Goal: Task Accomplishment & Management: Complete application form

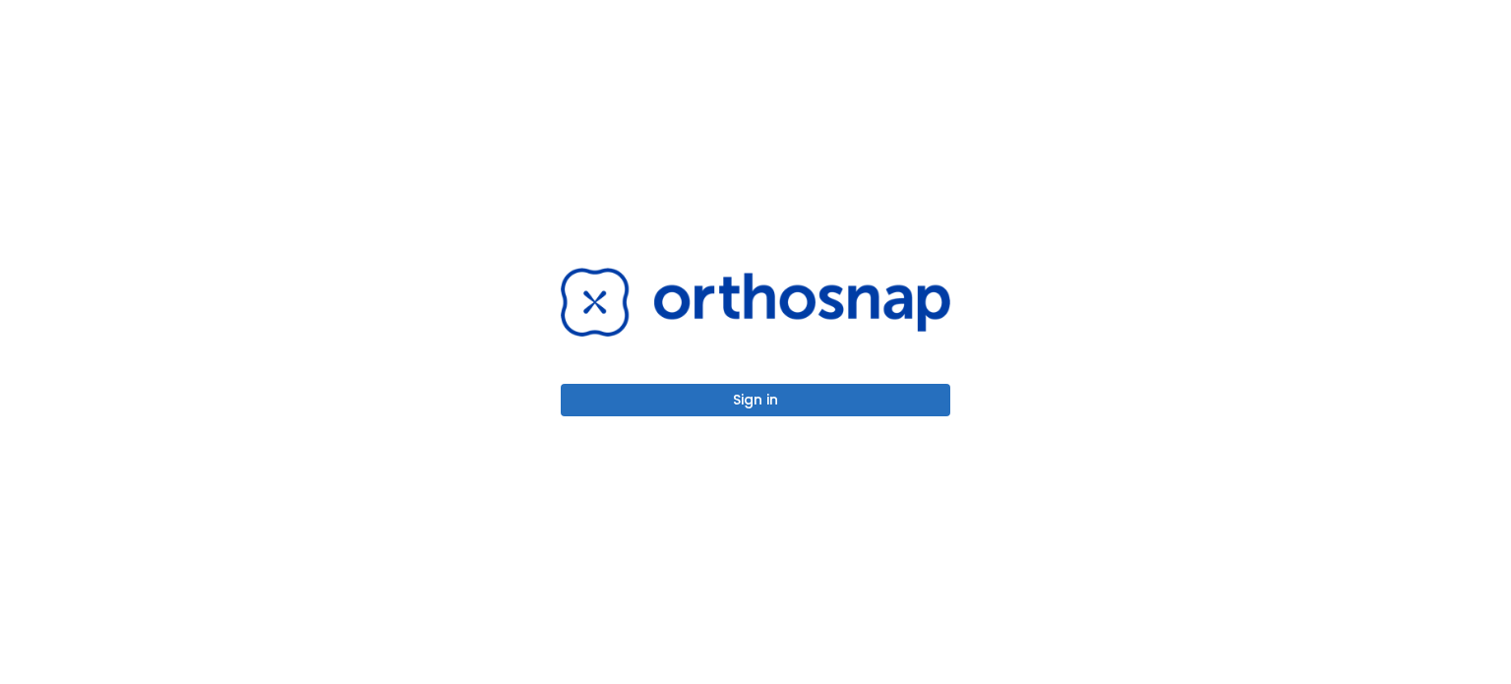
click at [795, 413] on button "Sign in" at bounding box center [755, 400] width 389 height 32
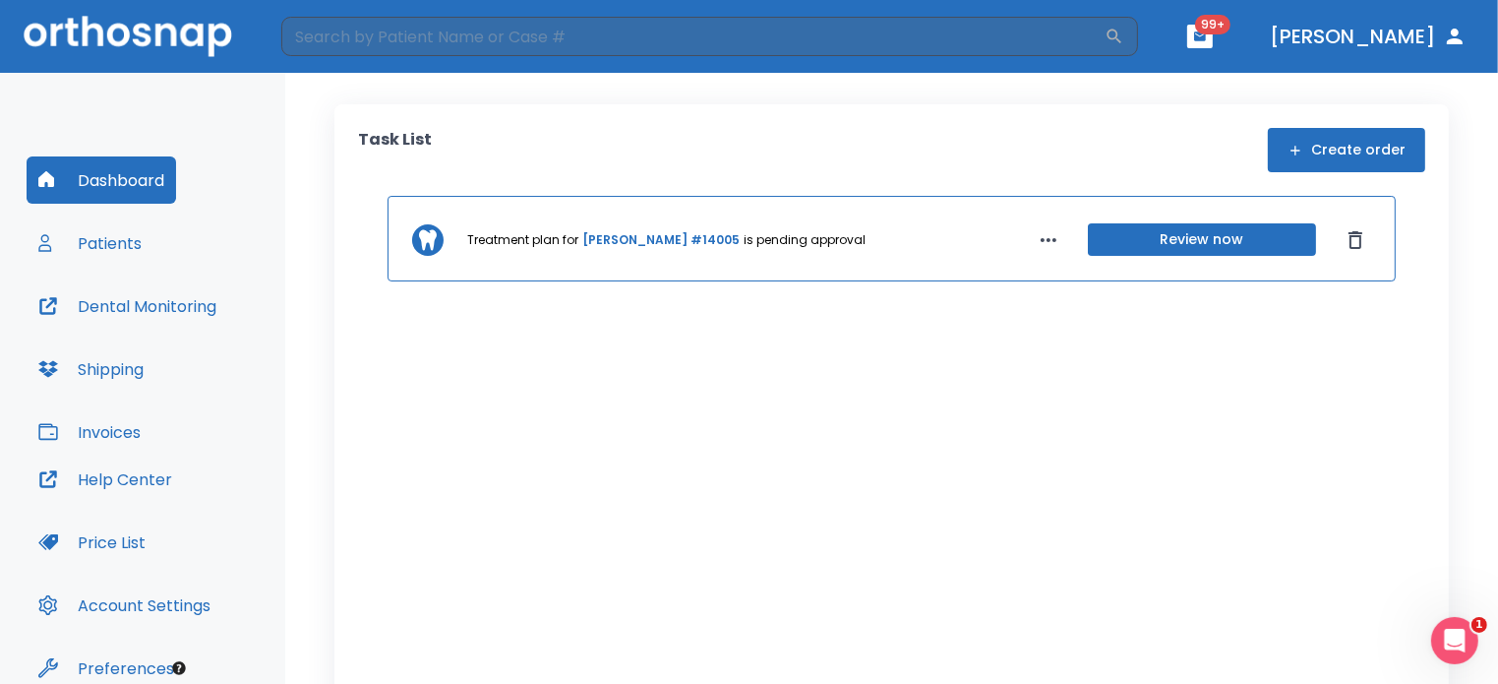
click at [123, 258] on button "Patients" at bounding box center [90, 242] width 127 height 47
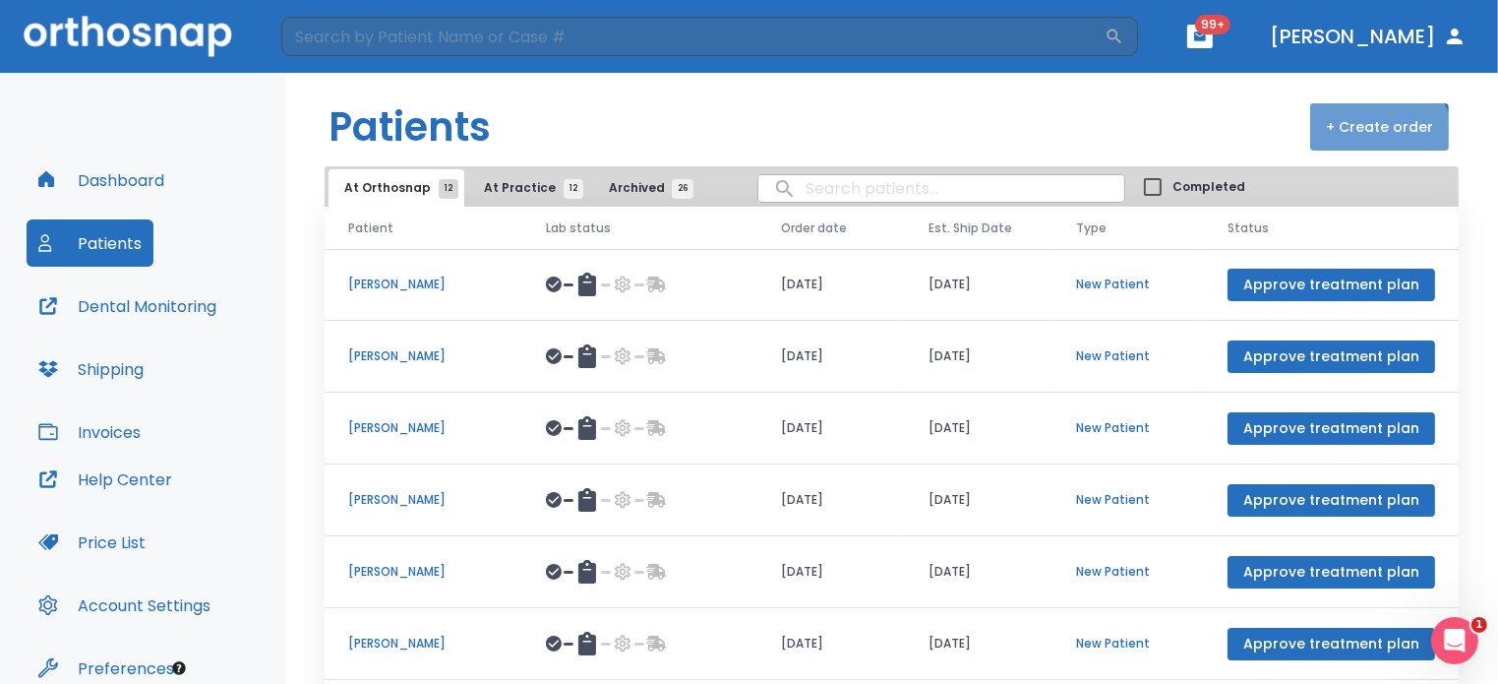
click at [1358, 143] on button "+ Create order" at bounding box center [1379, 126] width 139 height 47
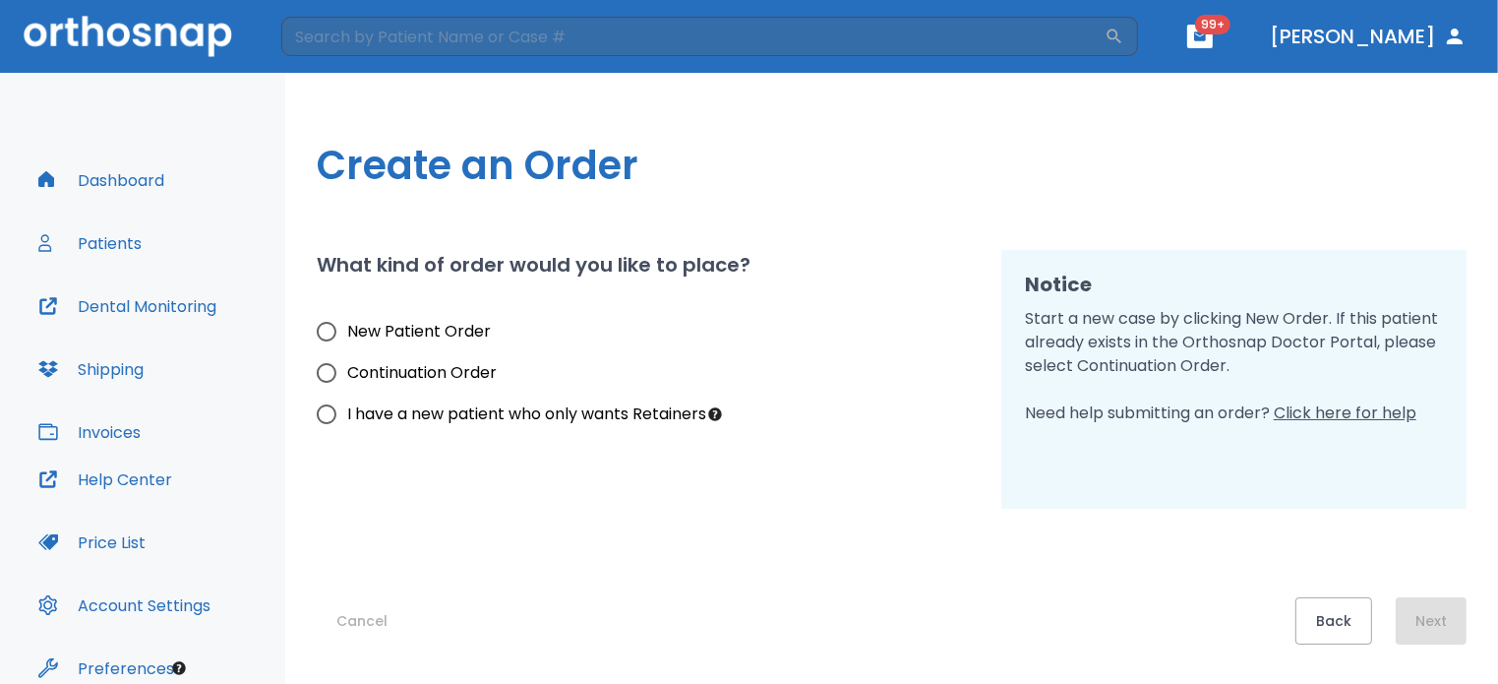
click at [455, 329] on span "New Patient Order" at bounding box center [419, 332] width 144 height 24
click at [347, 329] on input "New Patient Order" at bounding box center [326, 331] width 41 height 41
radio input "true"
click at [1416, 633] on button "Next" at bounding box center [1431, 620] width 71 height 47
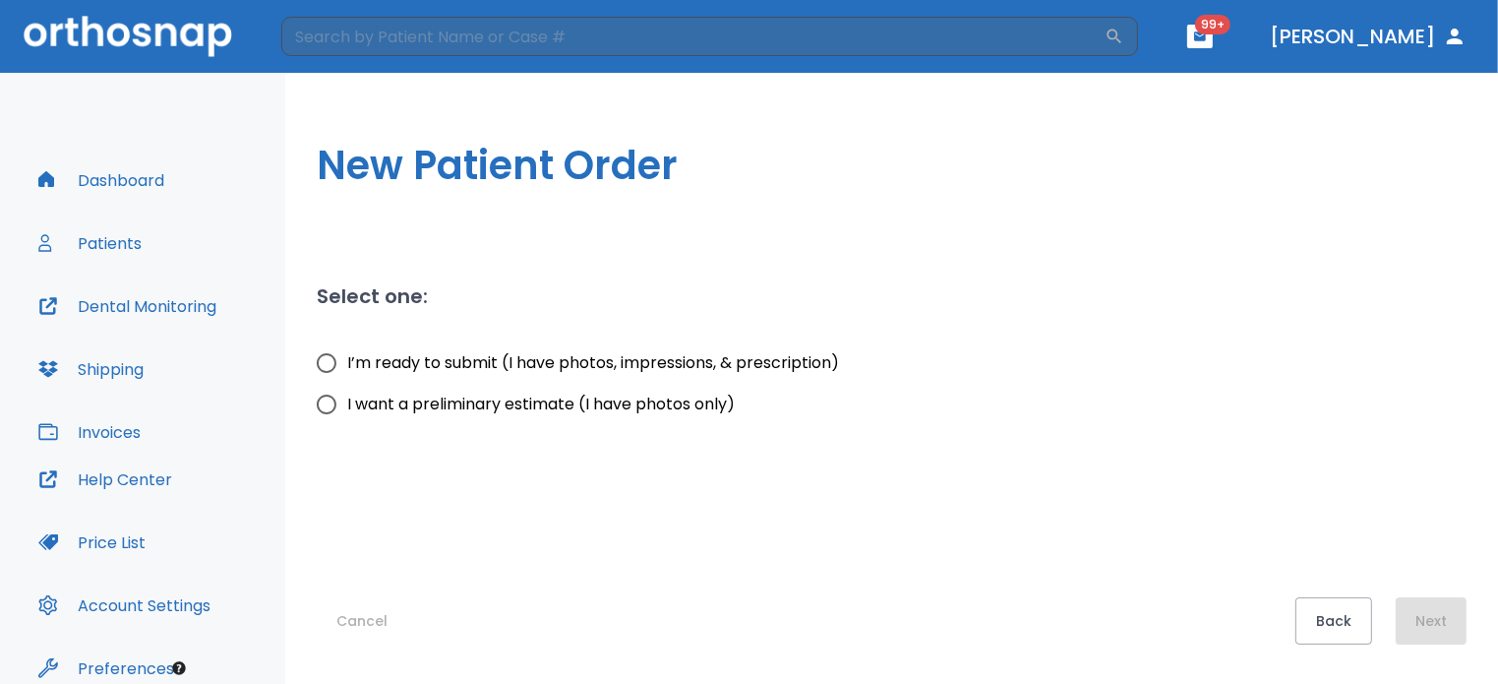
click at [597, 376] on label "I’m ready to submit (I have photos, impressions, & prescription)" at bounding box center [572, 362] width 533 height 41
click at [347, 376] on input "I’m ready to submit (I have photos, impressions, & prescription)" at bounding box center [326, 362] width 41 height 41
radio input "true"
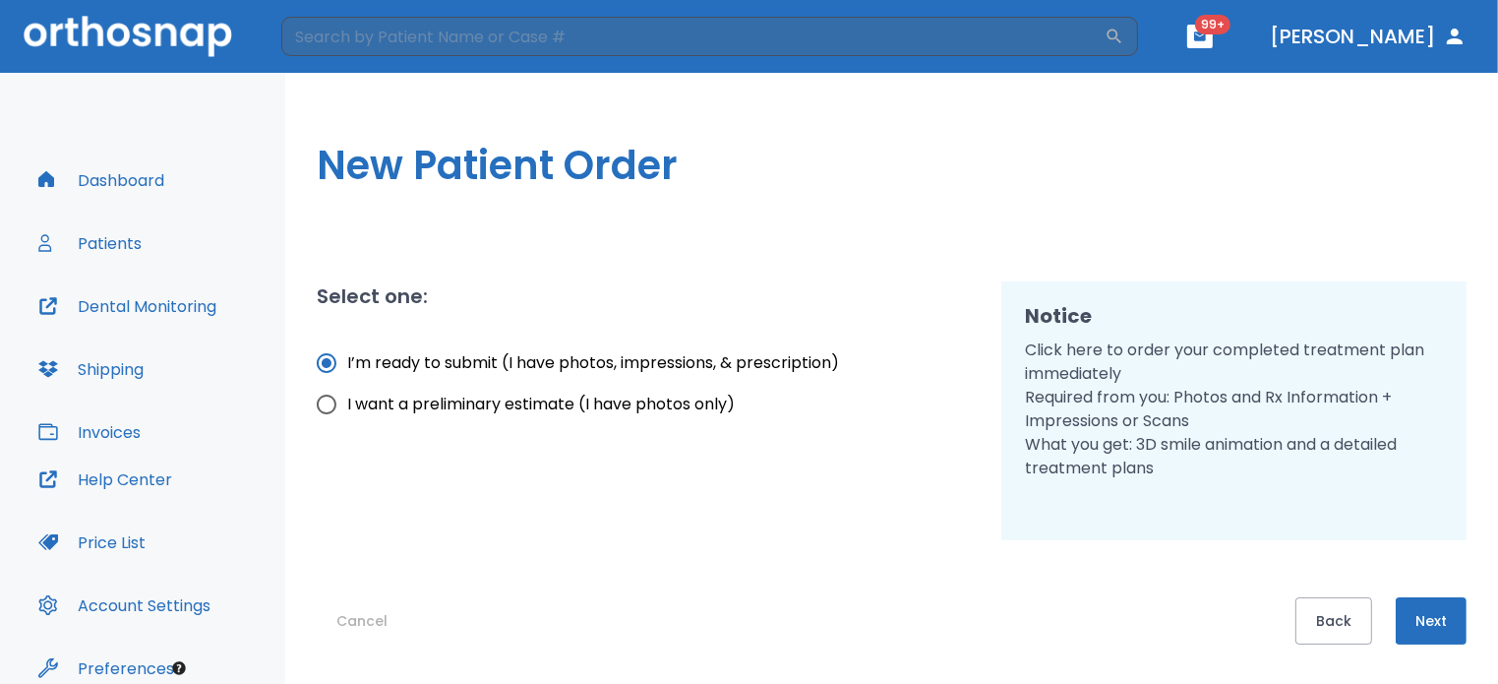
click at [1408, 609] on button "Next" at bounding box center [1431, 620] width 71 height 47
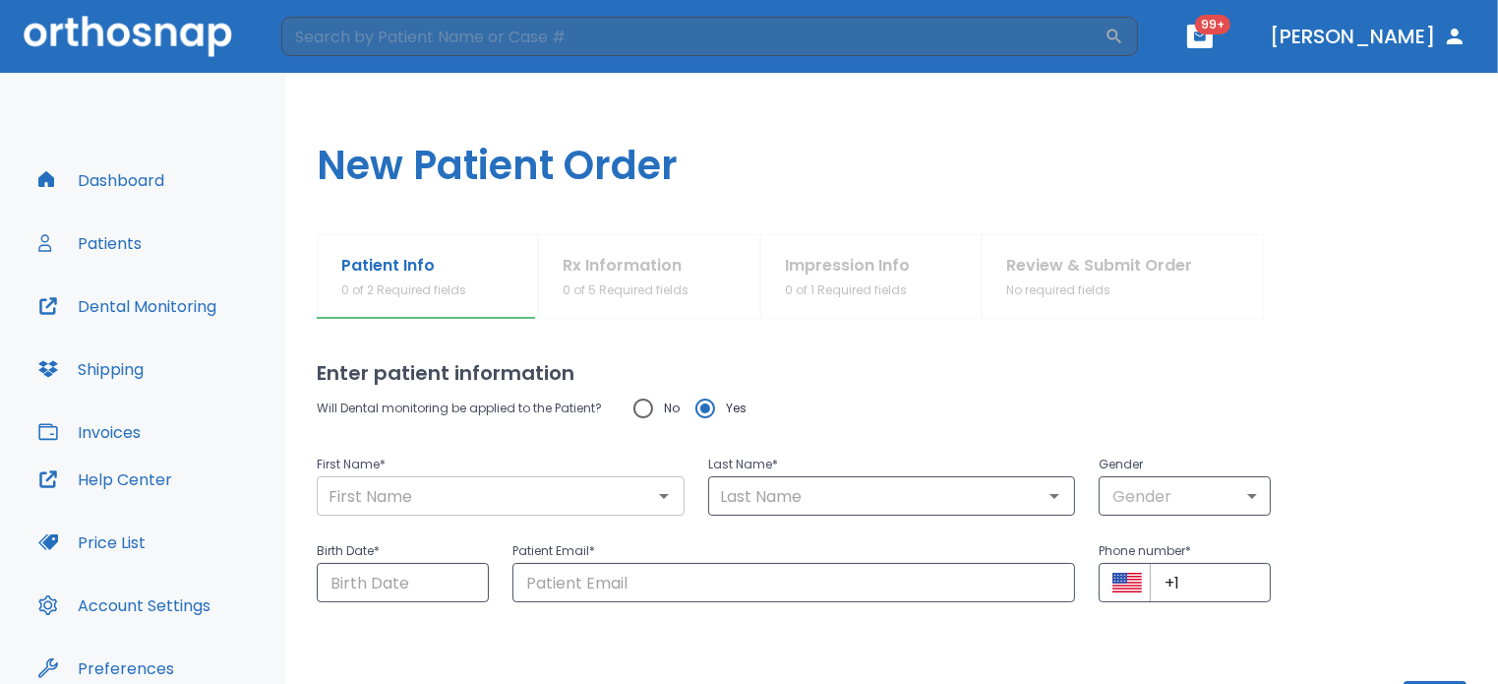
click at [568, 482] on input "text" at bounding box center [501, 496] width 356 height 28
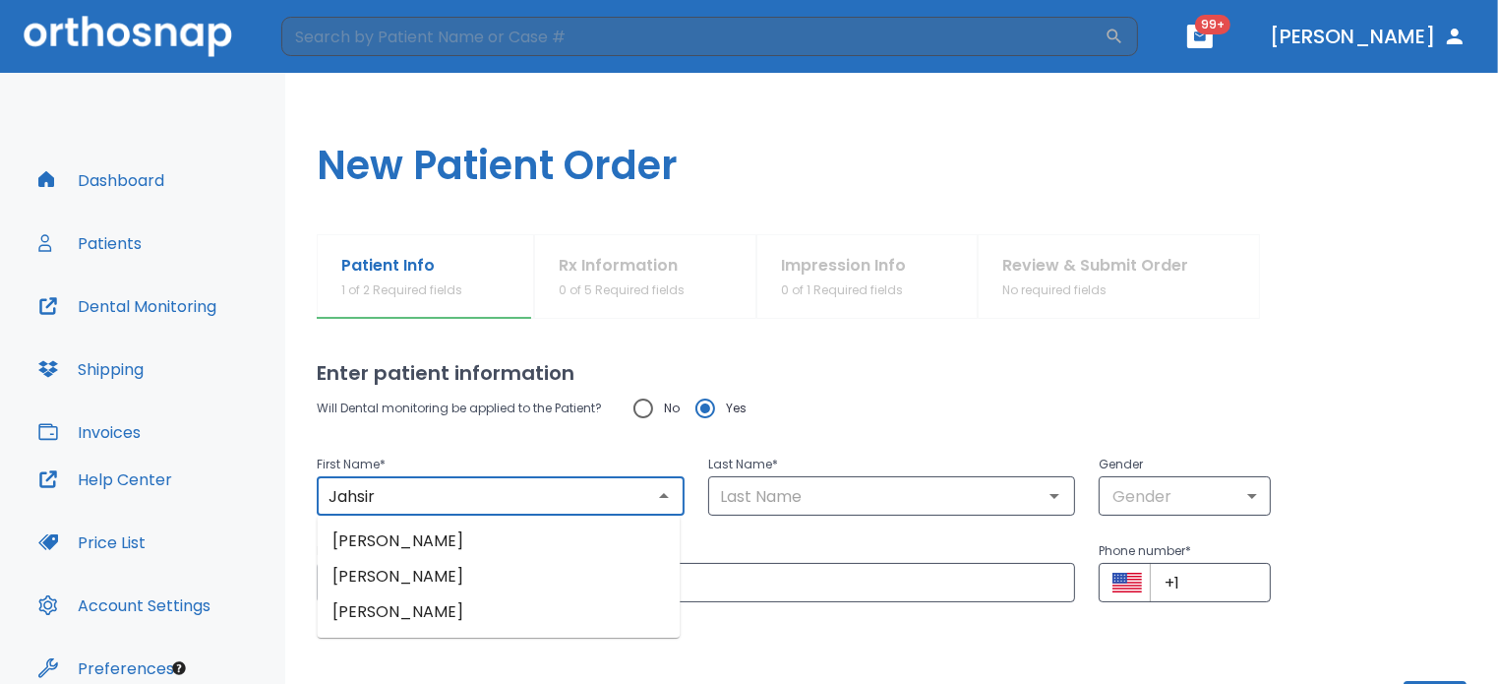
type input "Jahsir"
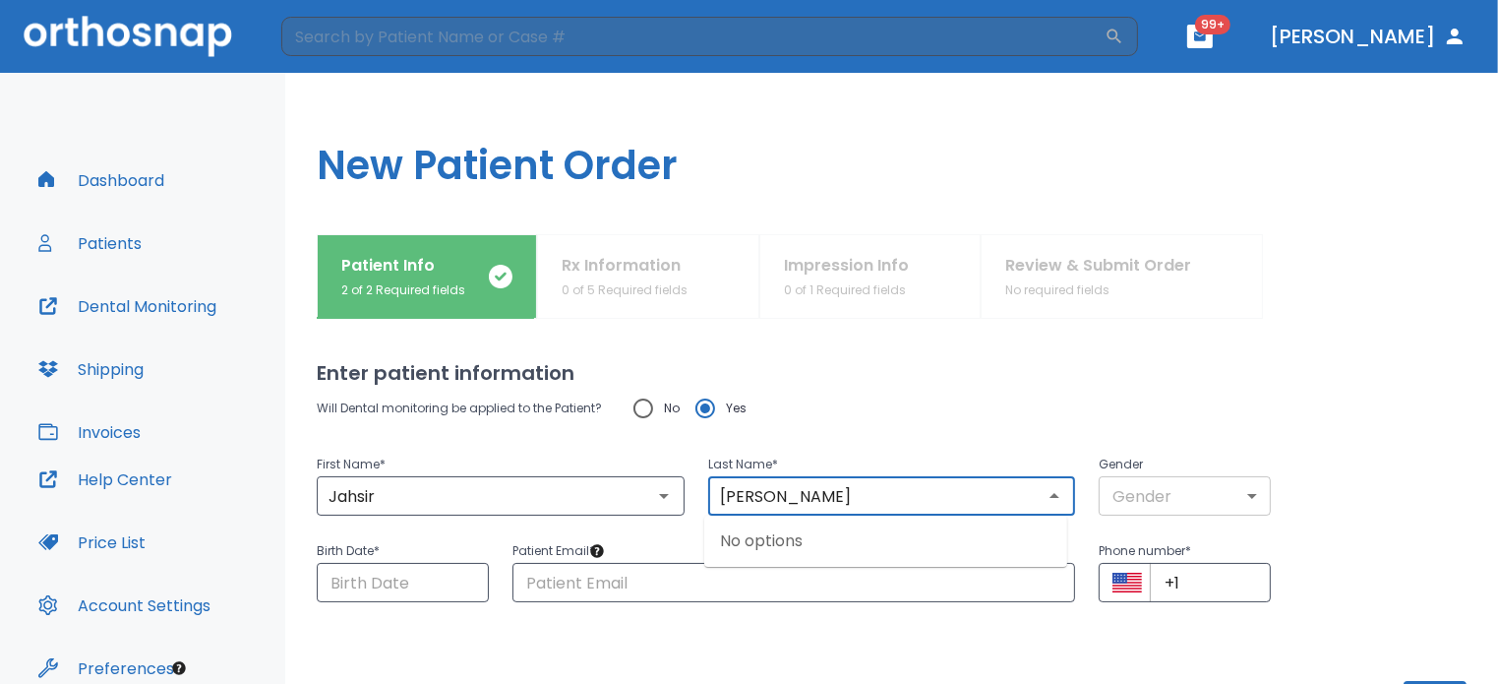
type input "[PERSON_NAME]"
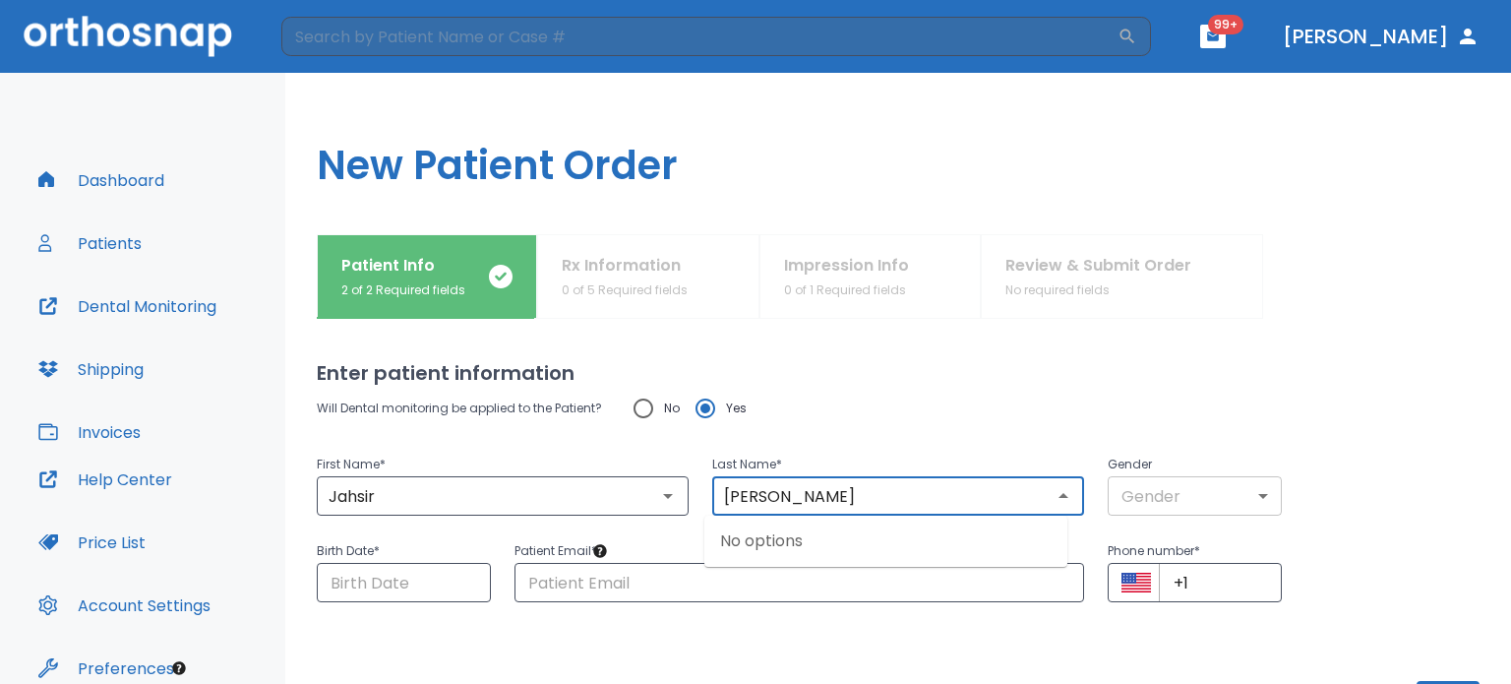
click at [1160, 499] on body "​ 99+ [PERSON_NAME] Dashboard Patients Dental Monitoring Shipping Invoices Help…" at bounding box center [755, 342] width 1511 height 684
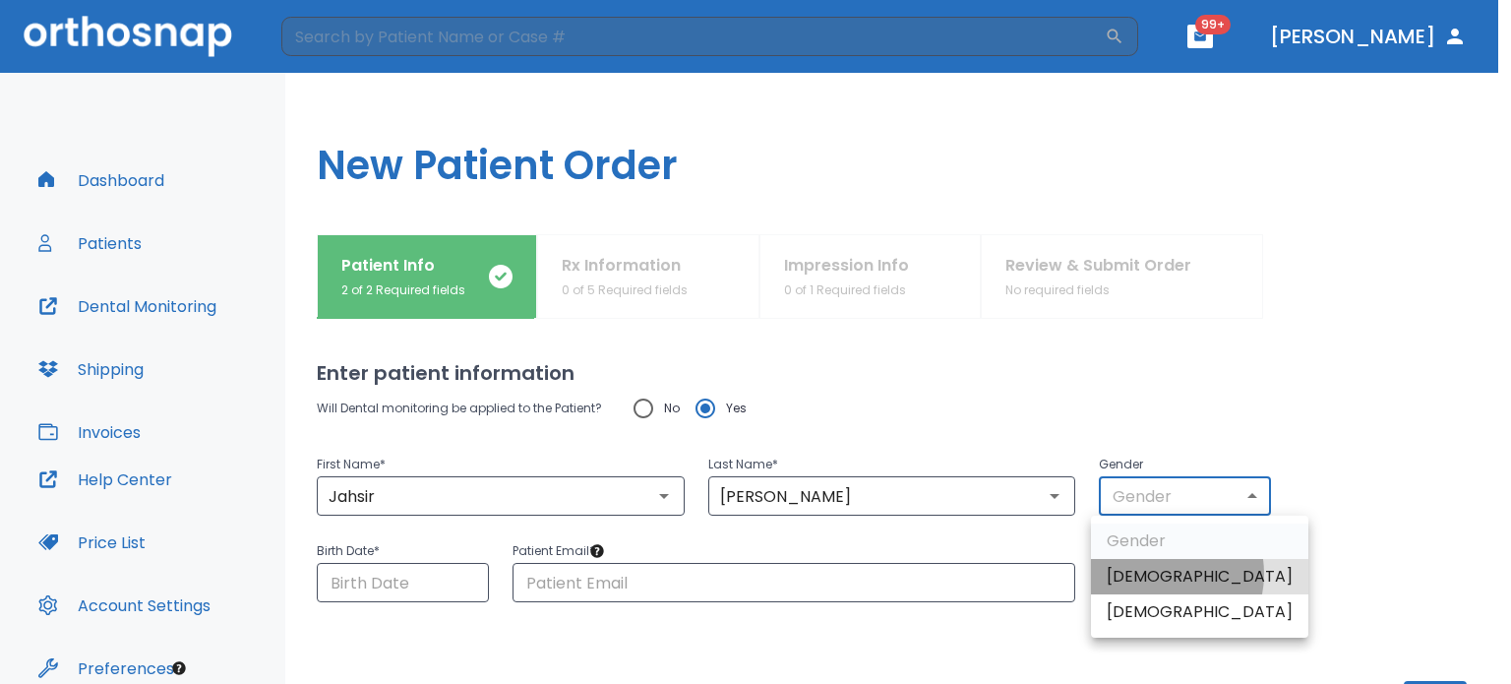
click at [1154, 573] on li "[DEMOGRAPHIC_DATA]" at bounding box center [1199, 576] width 217 height 35
type input "1"
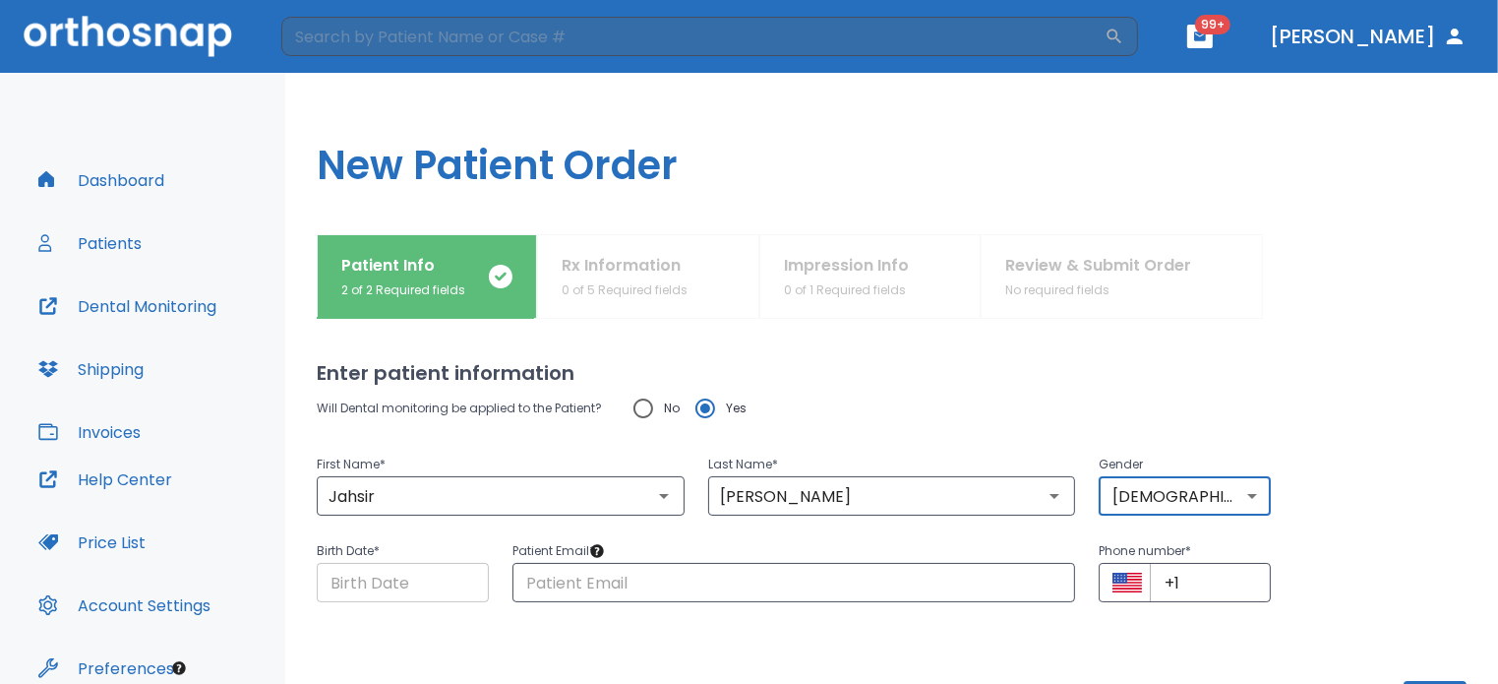
click at [339, 585] on input "Choose date" at bounding box center [403, 582] width 172 height 39
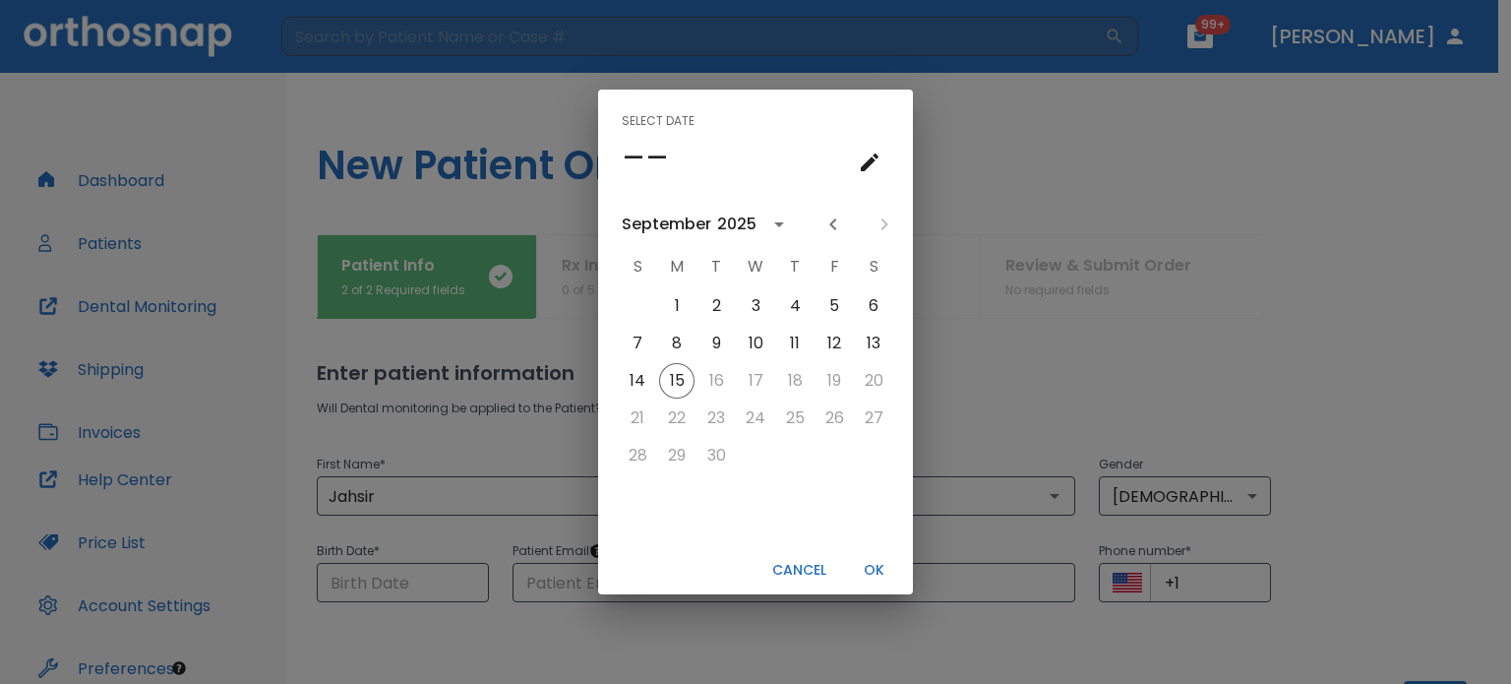
click at [866, 165] on icon "calendar view is open, go to text input view" at bounding box center [870, 162] width 18 height 18
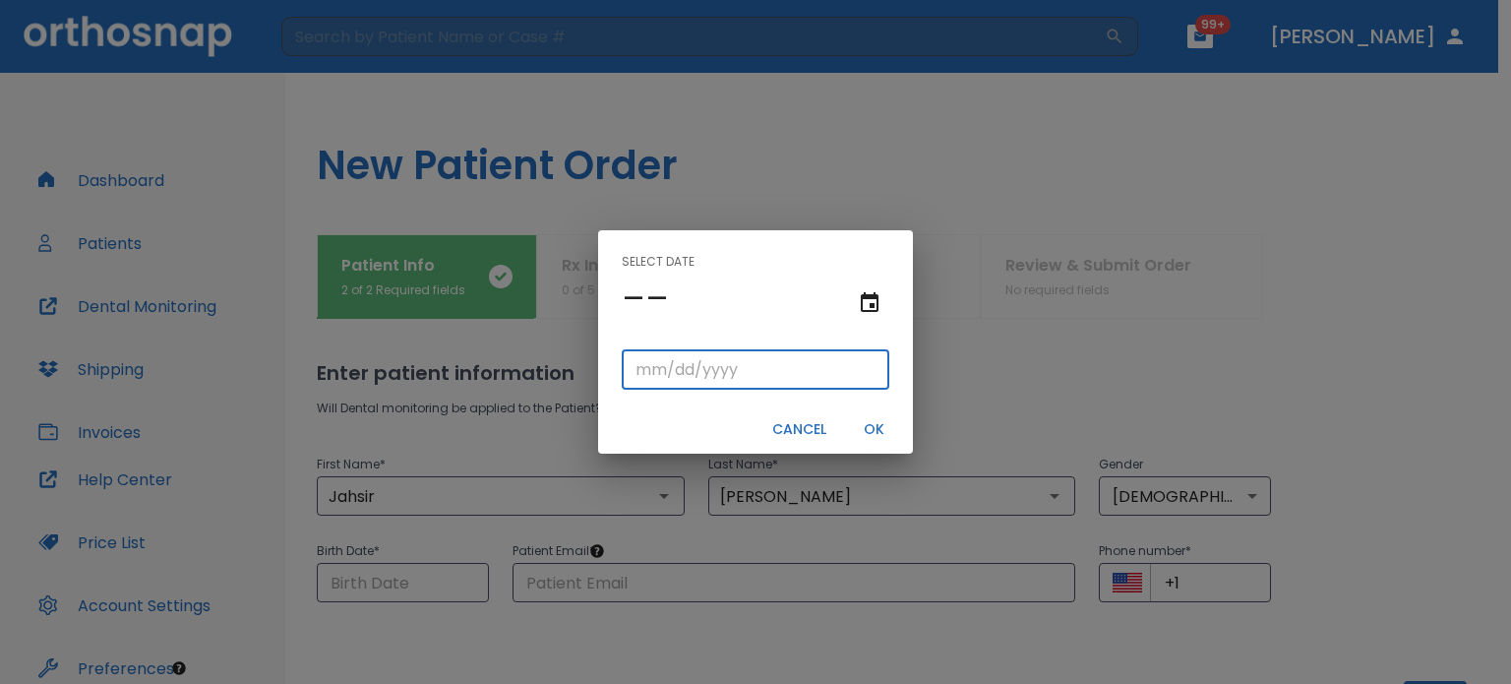
click at [641, 374] on input "tel" at bounding box center [756, 369] width 268 height 39
type input "05/24/"
type input "05/24/0001"
type input "05/24/1"
type input "05/24/0019"
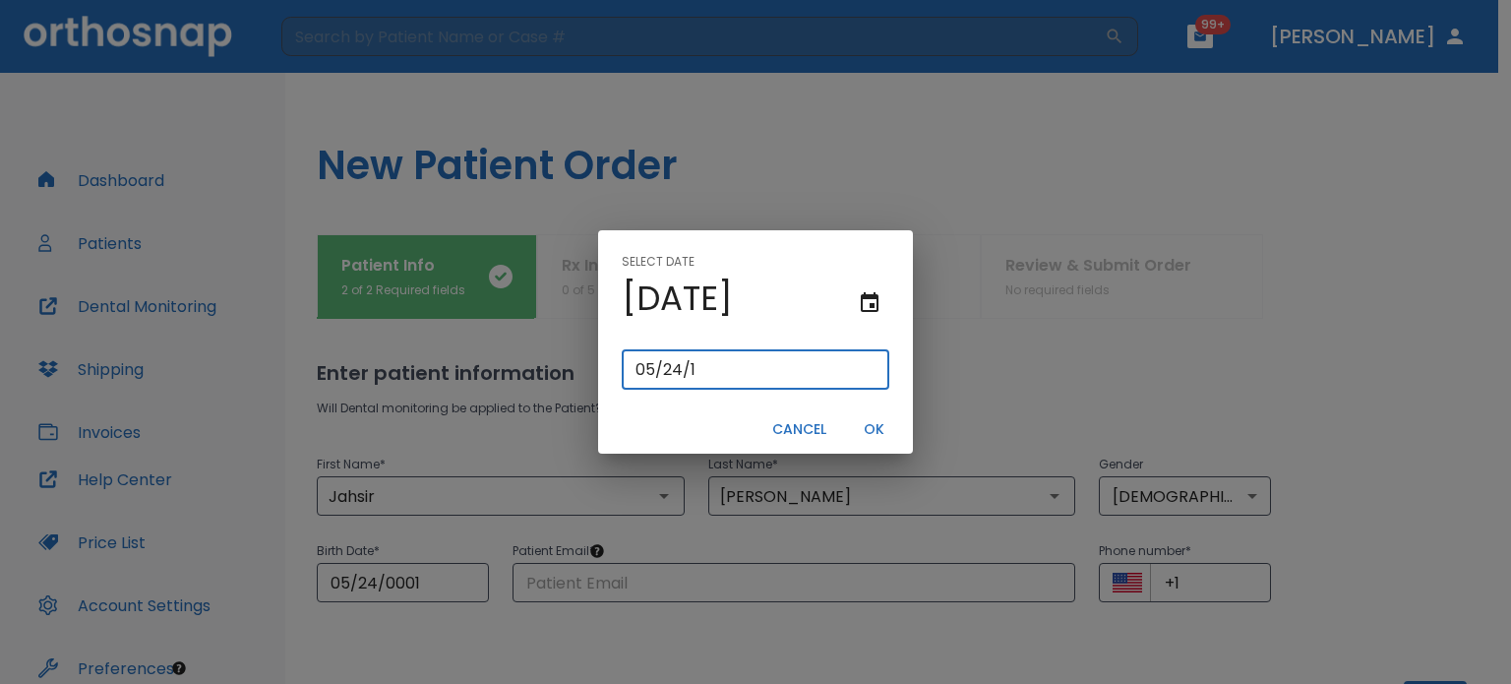
type input "[DATE]"
type input "05/24/0199"
type input "05/24/199"
type input "[DATE]"
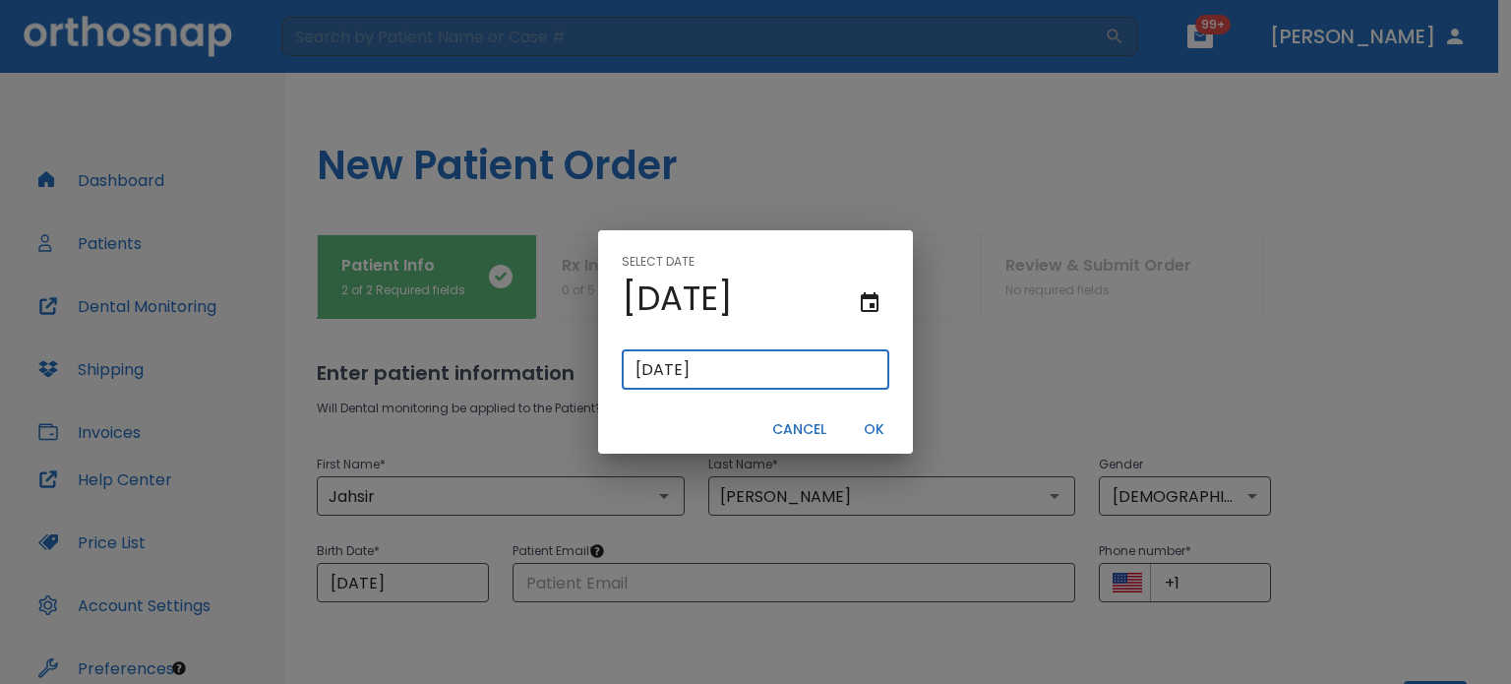
click at [874, 426] on button "OK" at bounding box center [873, 429] width 63 height 32
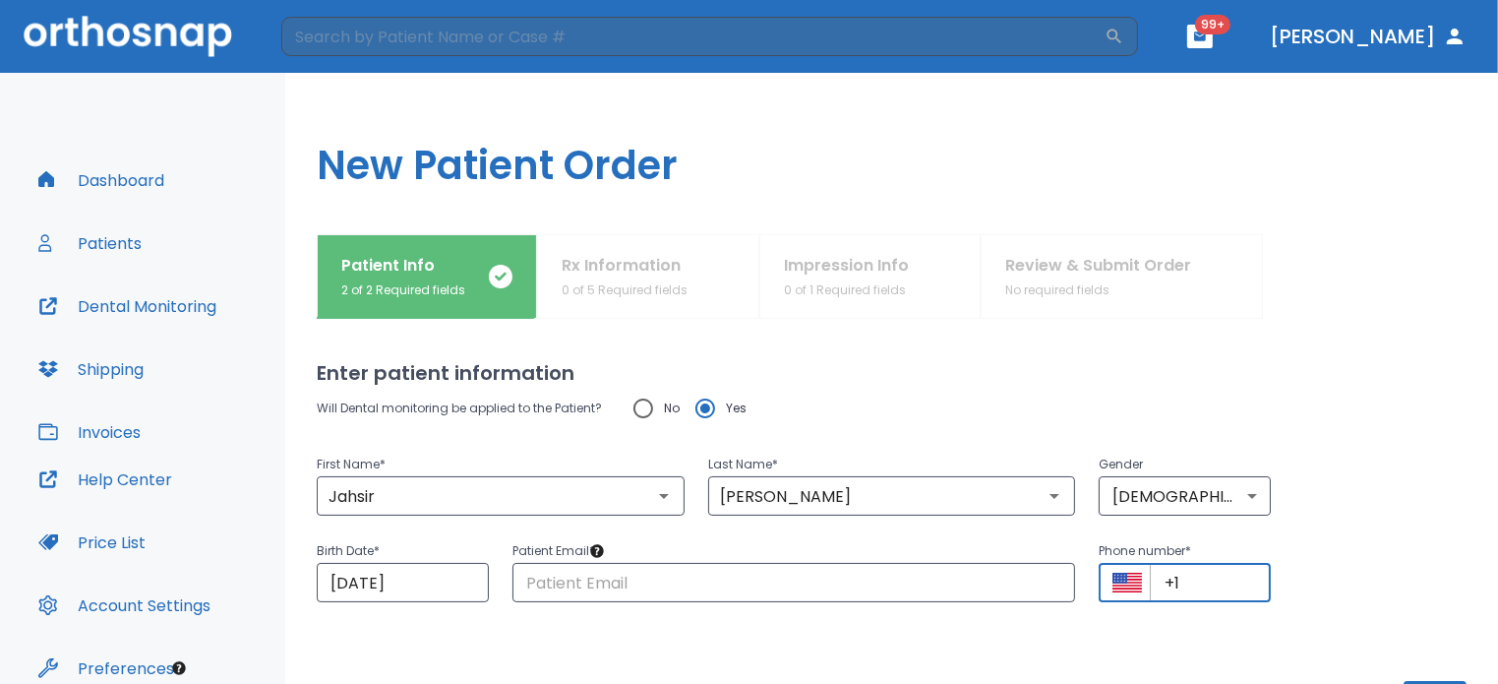
click at [1200, 585] on input "+1" at bounding box center [1210, 582] width 121 height 39
type input "[PHONE_NUMBER]"
click at [905, 569] on input "text" at bounding box center [794, 582] width 564 height 39
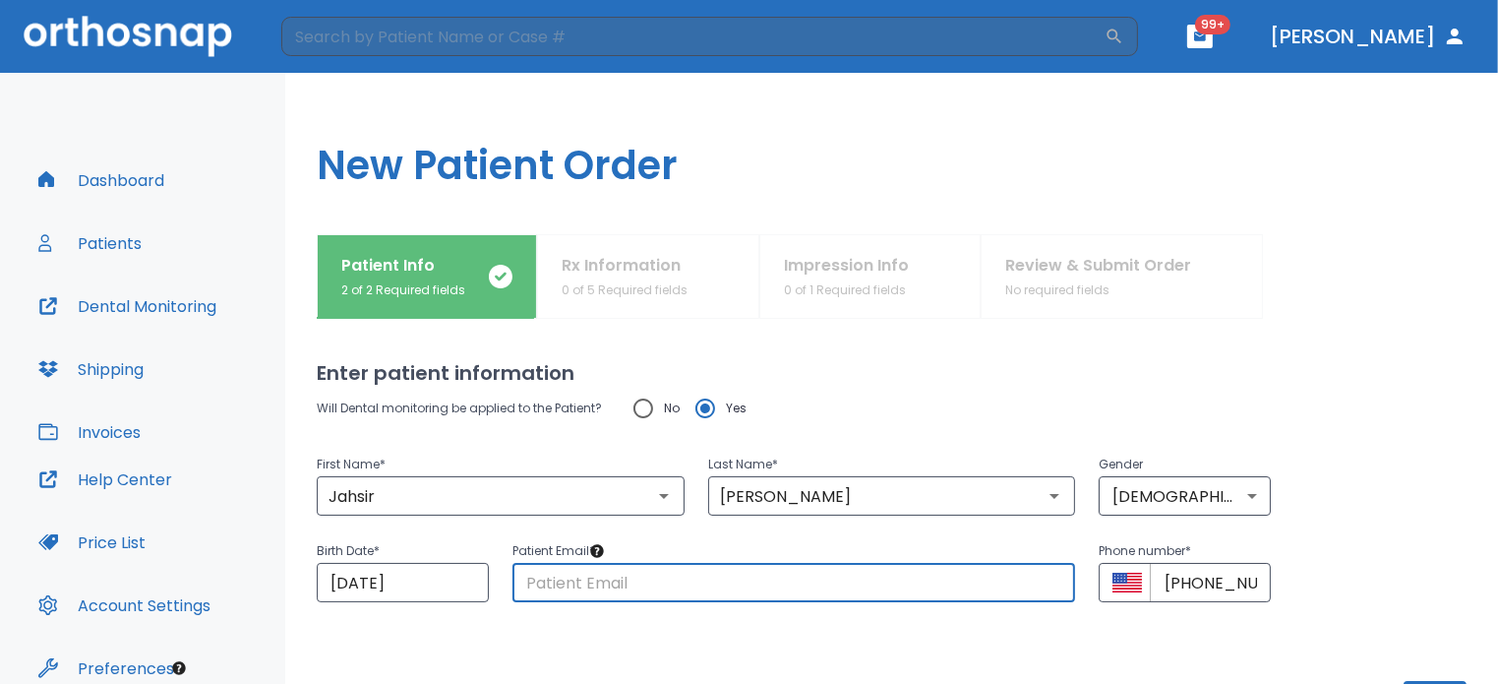
click at [905, 569] on input "text" at bounding box center [794, 582] width 564 height 39
type input "[EMAIL_ADDRESS][DOMAIN_NAME]"
click at [1387, 451] on div "First Name * [PERSON_NAME] ​ Last Name * [PERSON_NAME] ​ Gender [DEMOGRAPHIC_DA…" at bounding box center [879, 472] width 1173 height 87
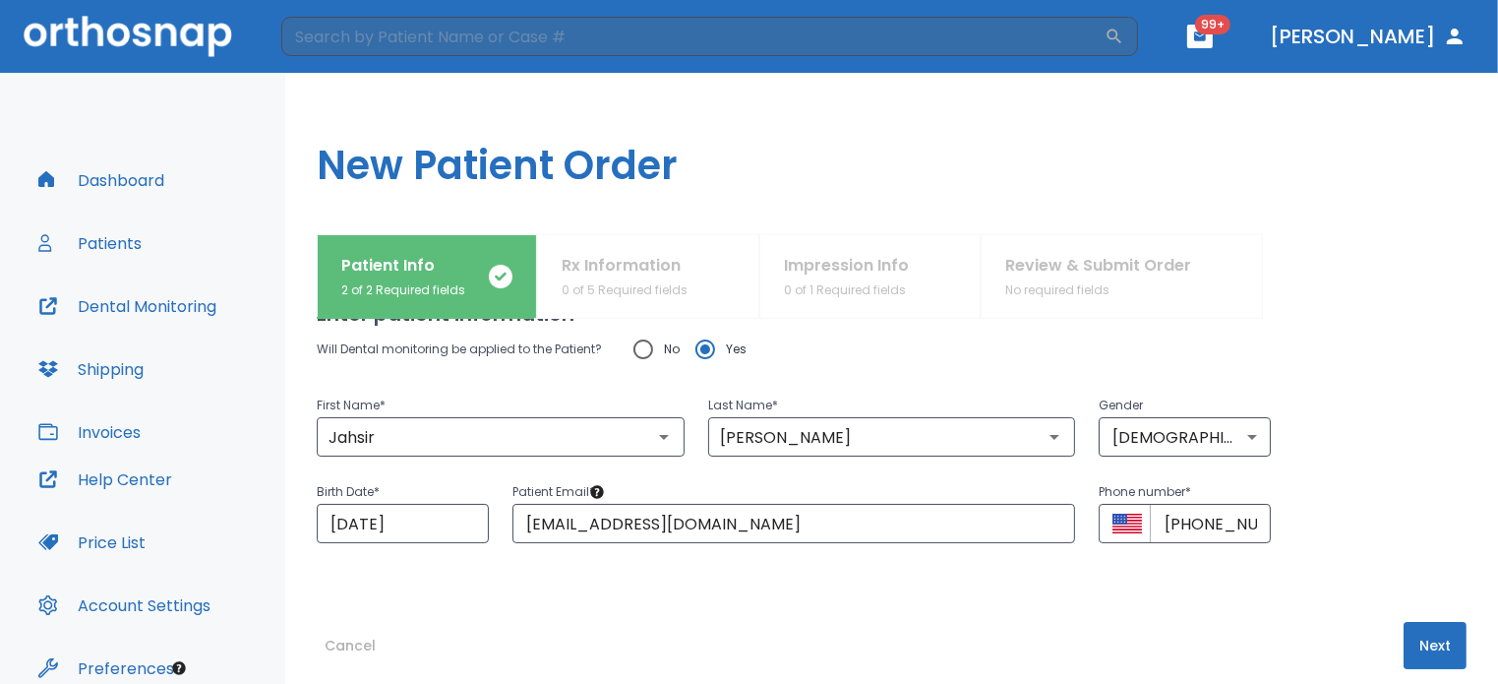
scroll to position [83, 0]
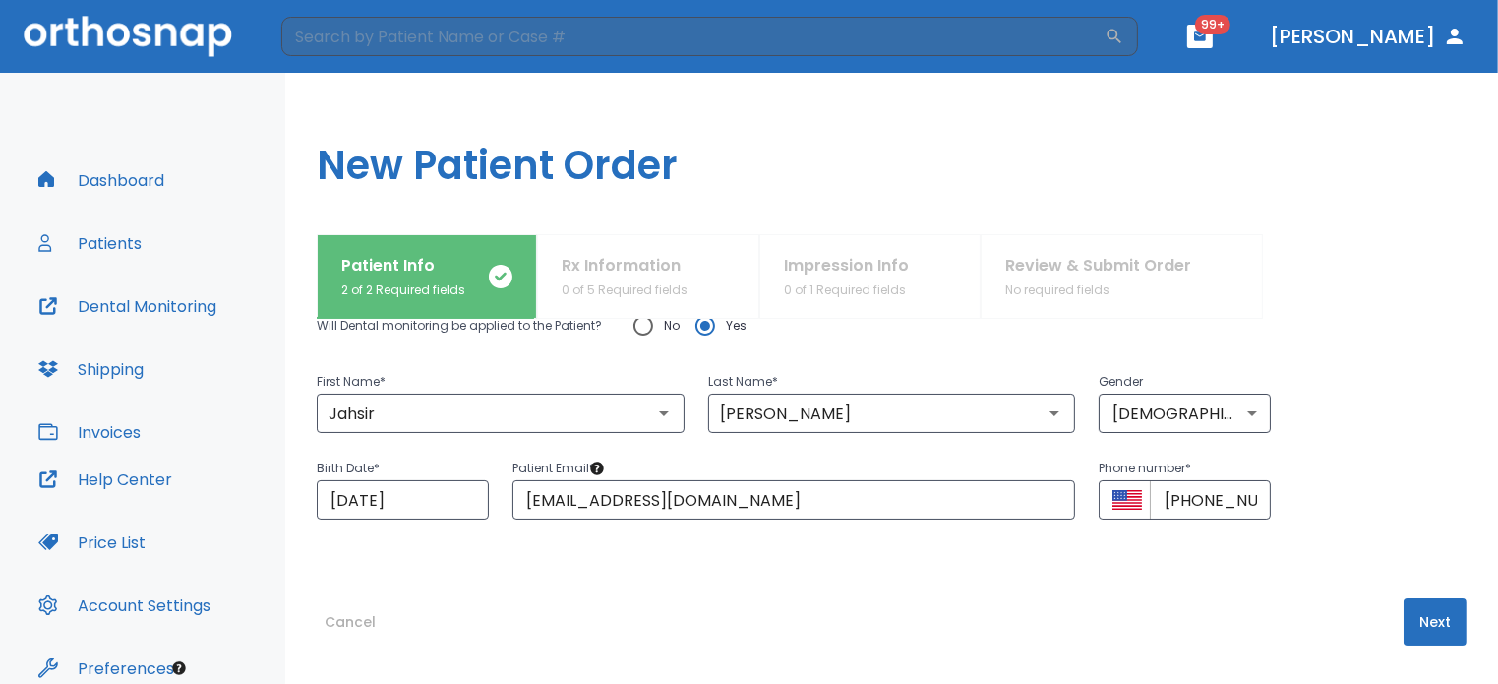
click at [1421, 618] on button "Next" at bounding box center [1435, 621] width 63 height 47
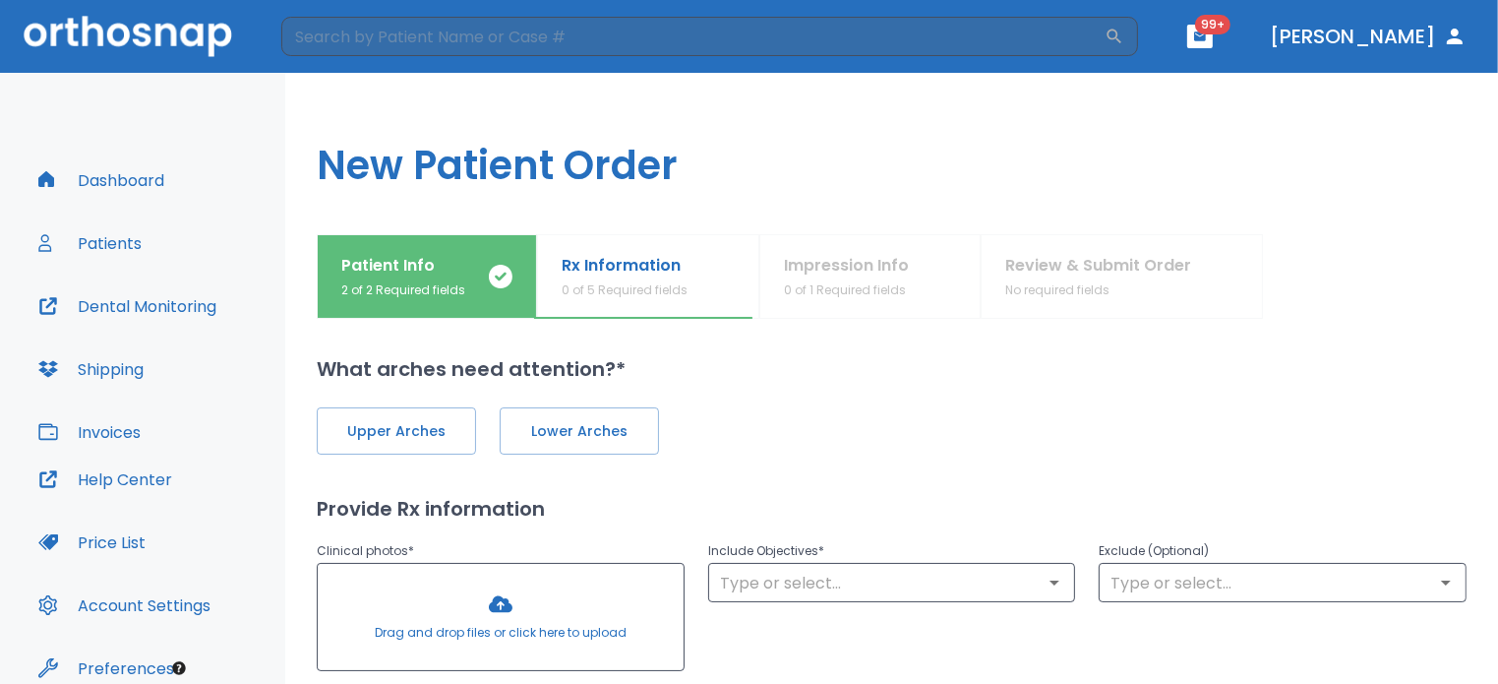
scroll to position [0, 0]
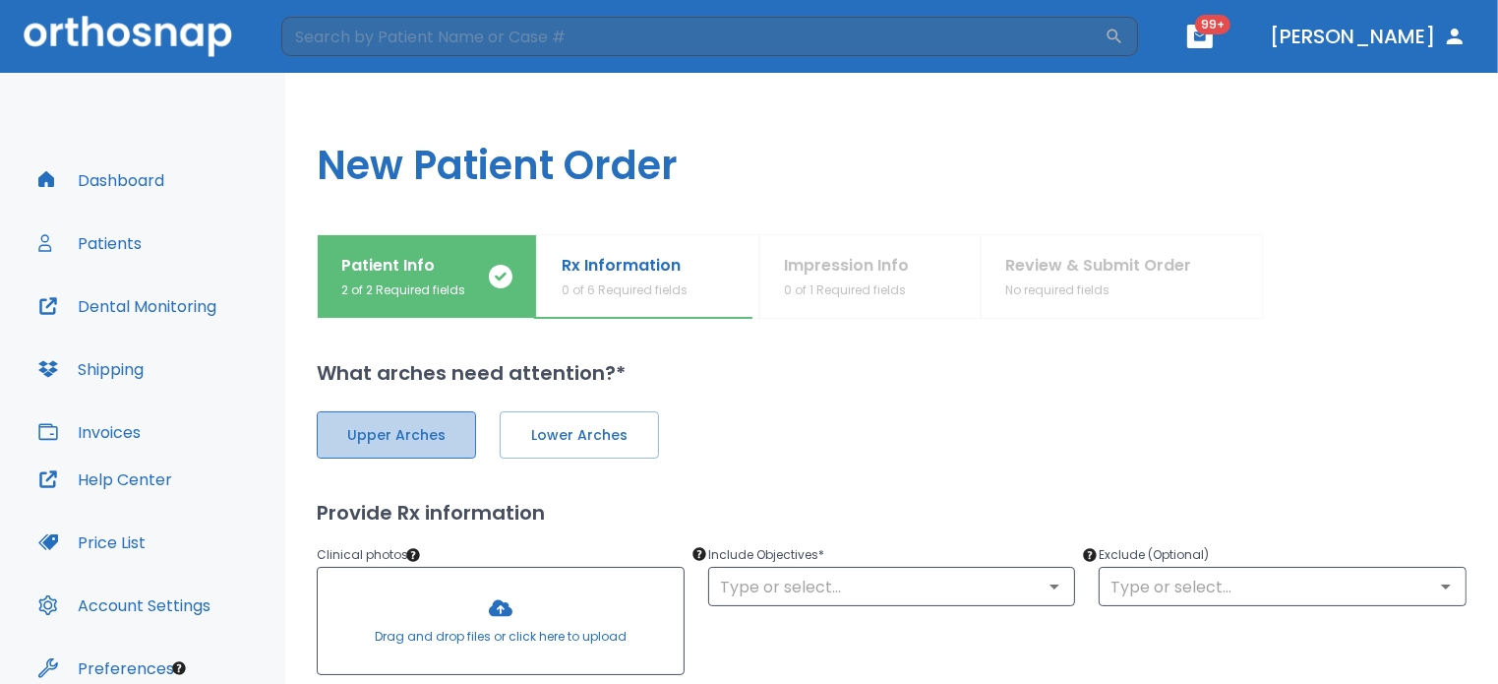
click at [451, 444] on span "Upper Arches" at bounding box center [396, 435] width 118 height 21
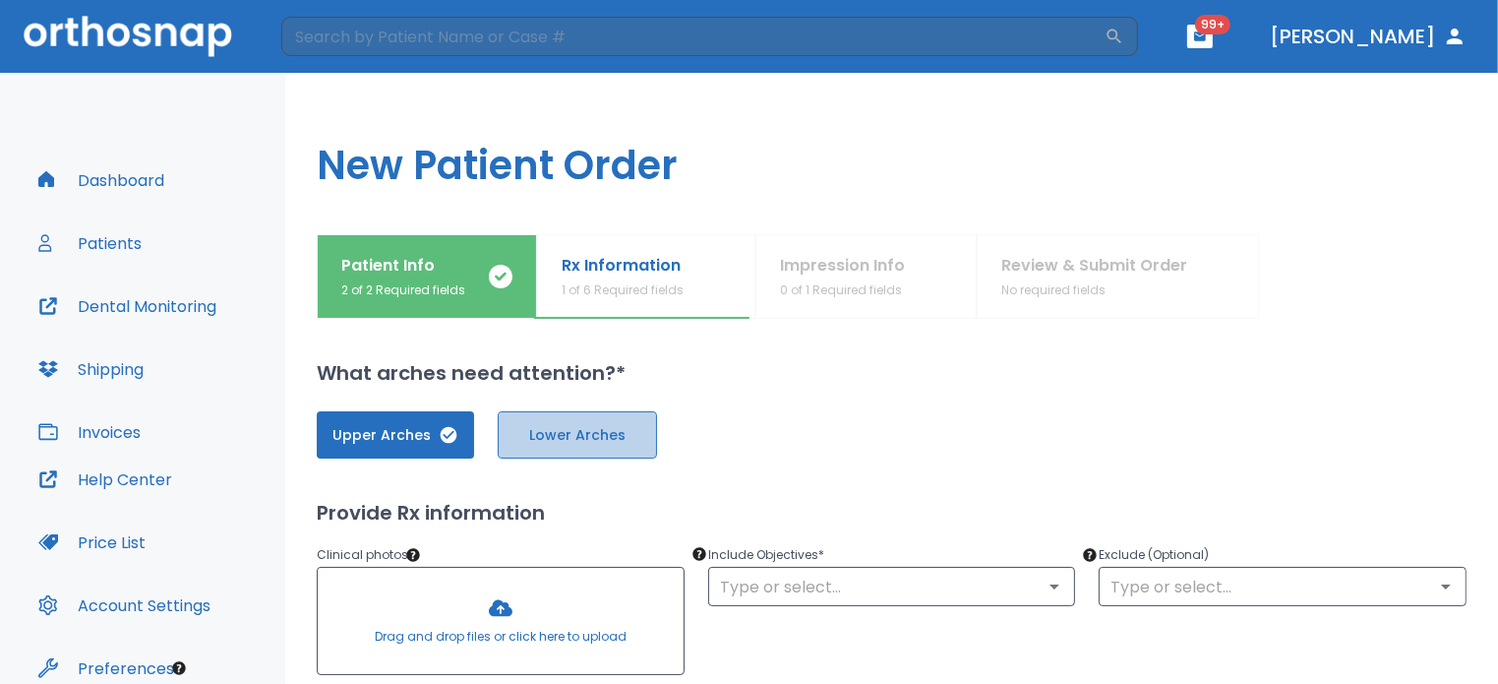
click at [563, 435] on span "Lower Arches" at bounding box center [577, 435] width 118 height 21
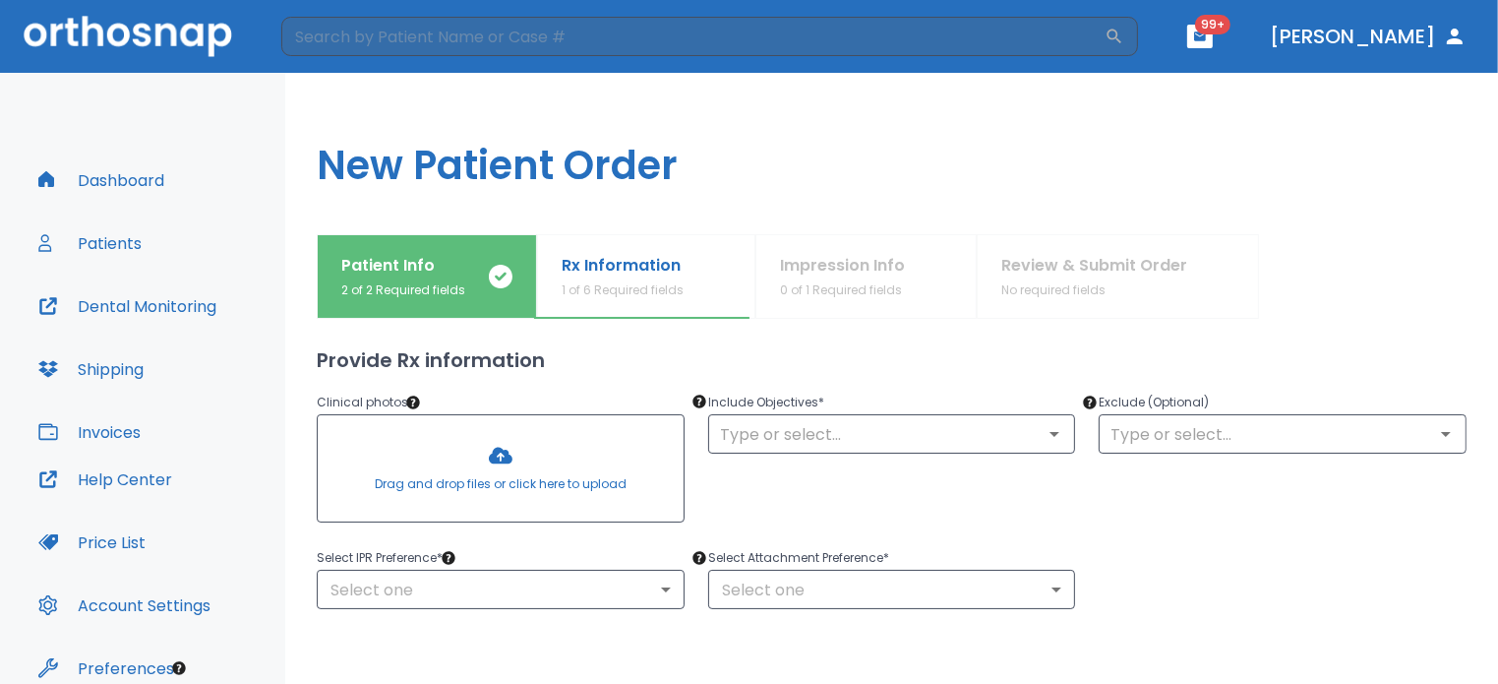
scroll to position [176, 0]
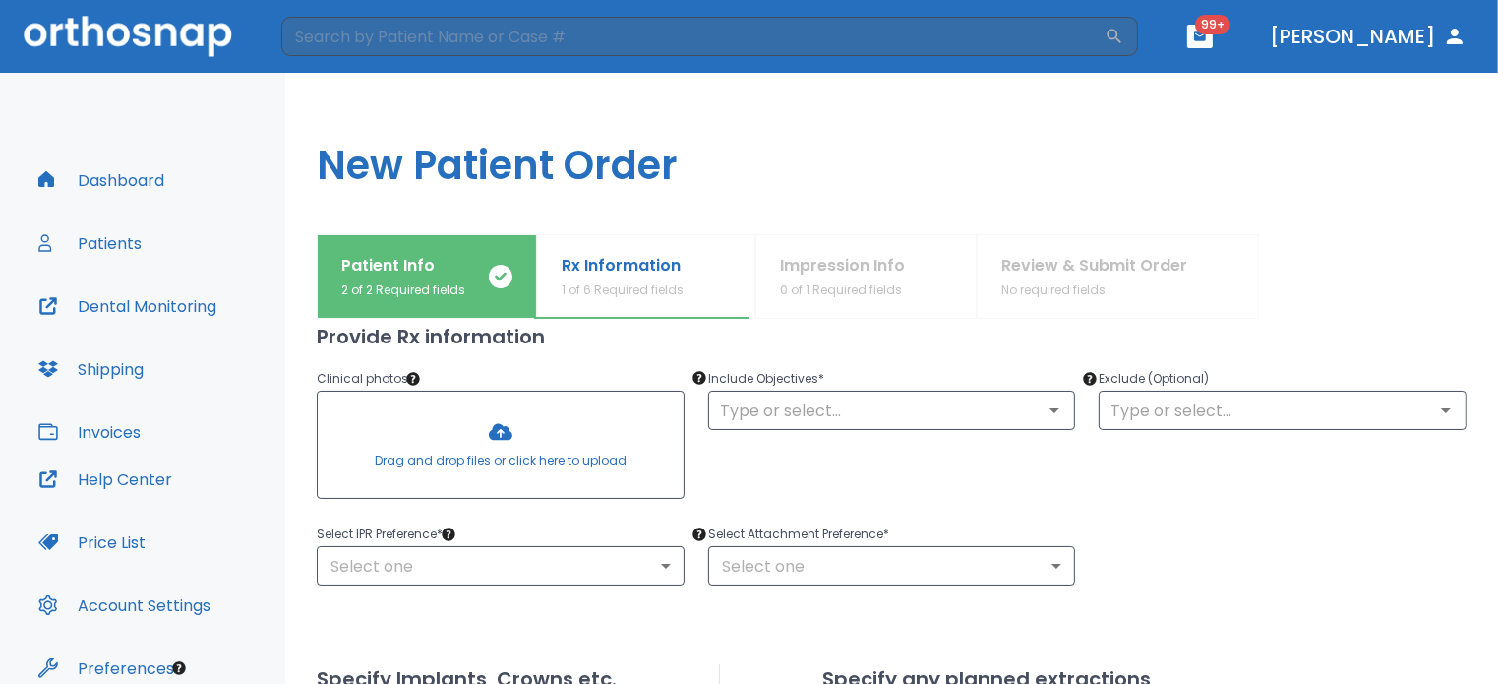
click at [516, 456] on div at bounding box center [501, 444] width 366 height 106
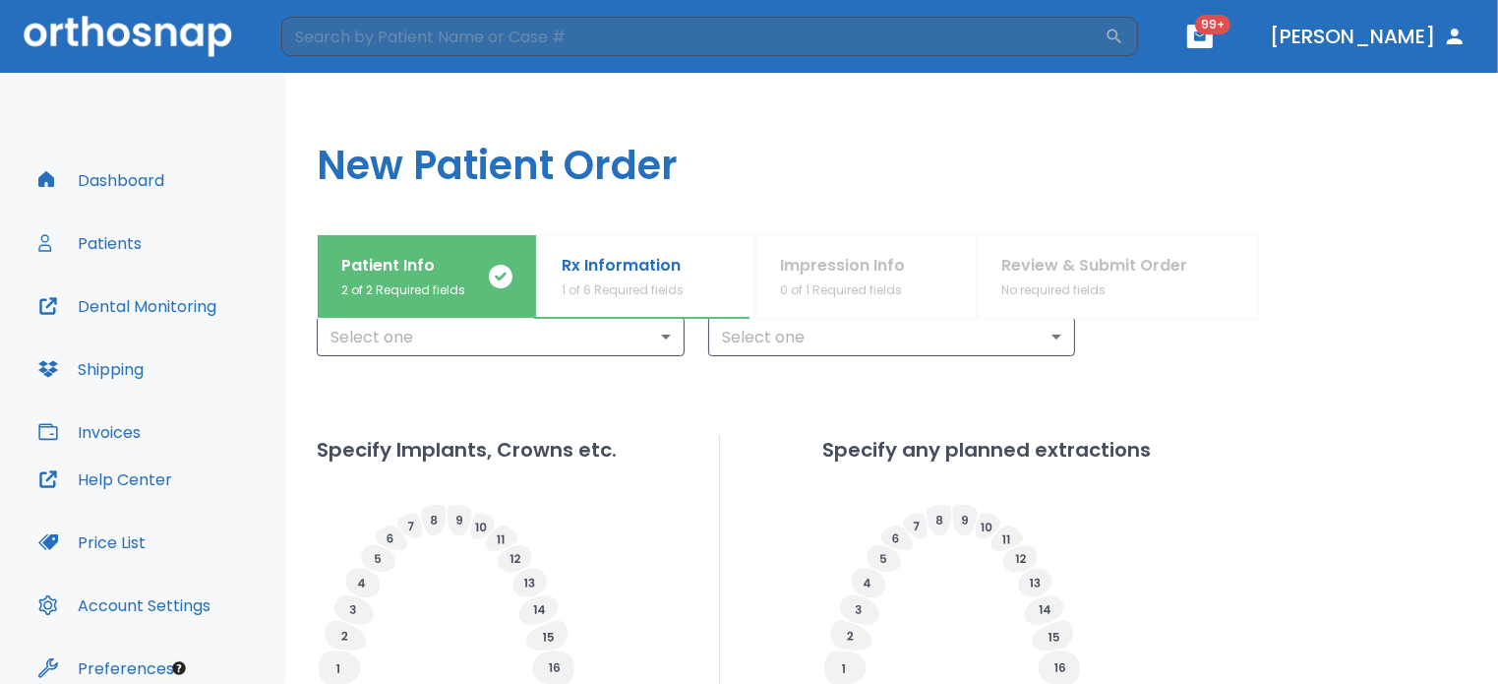
scroll to position [413, 0]
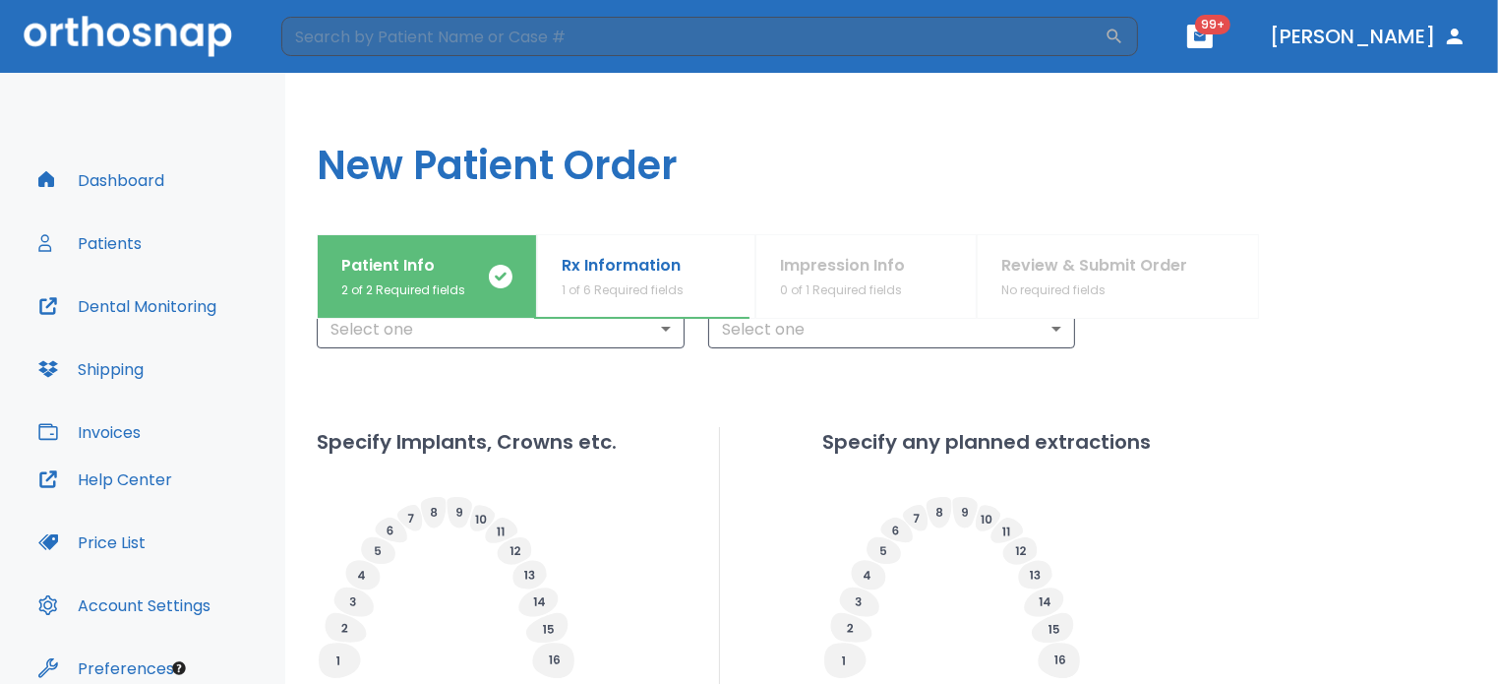
click at [967, 594] on icon at bounding box center [952, 588] width 260 height 184
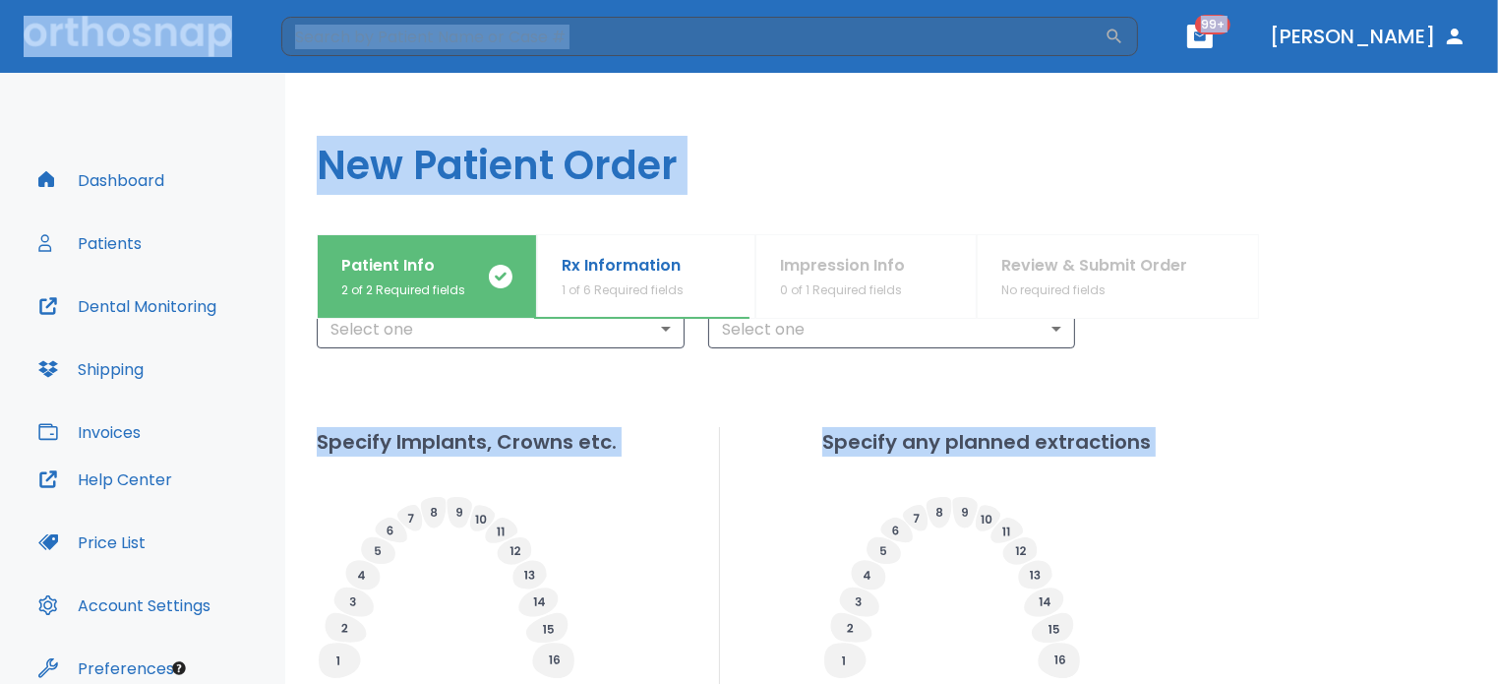
click at [968, 602] on icon at bounding box center [952, 588] width 260 height 184
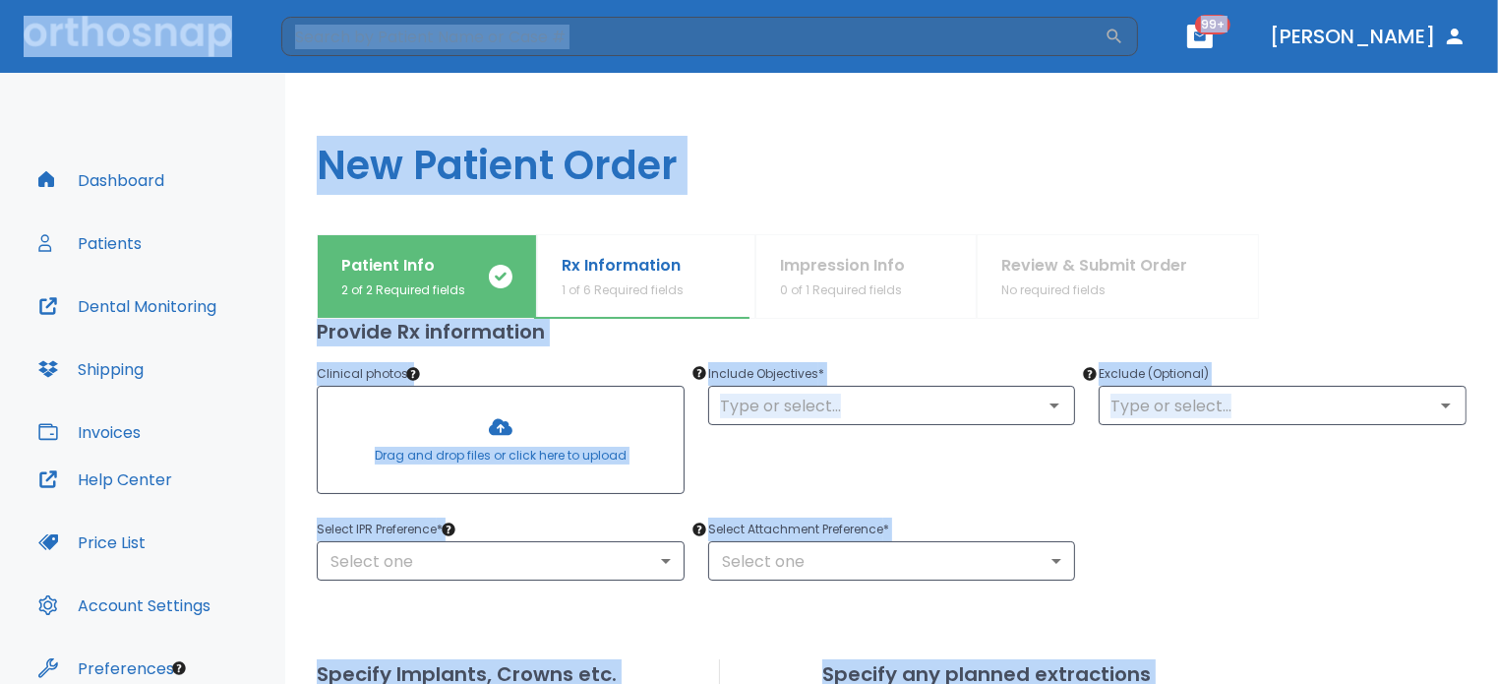
scroll to position [189, 0]
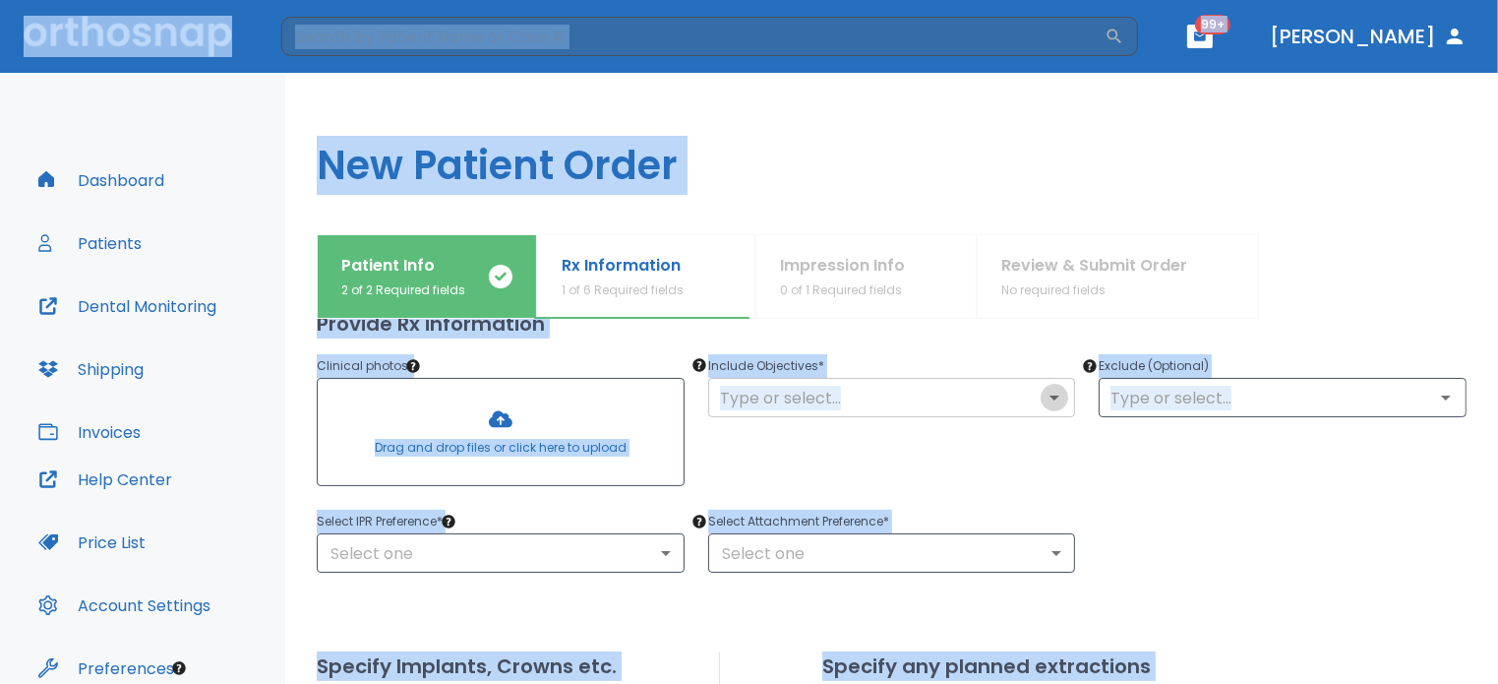
click at [1050, 405] on icon "Open" at bounding box center [1055, 398] width 24 height 24
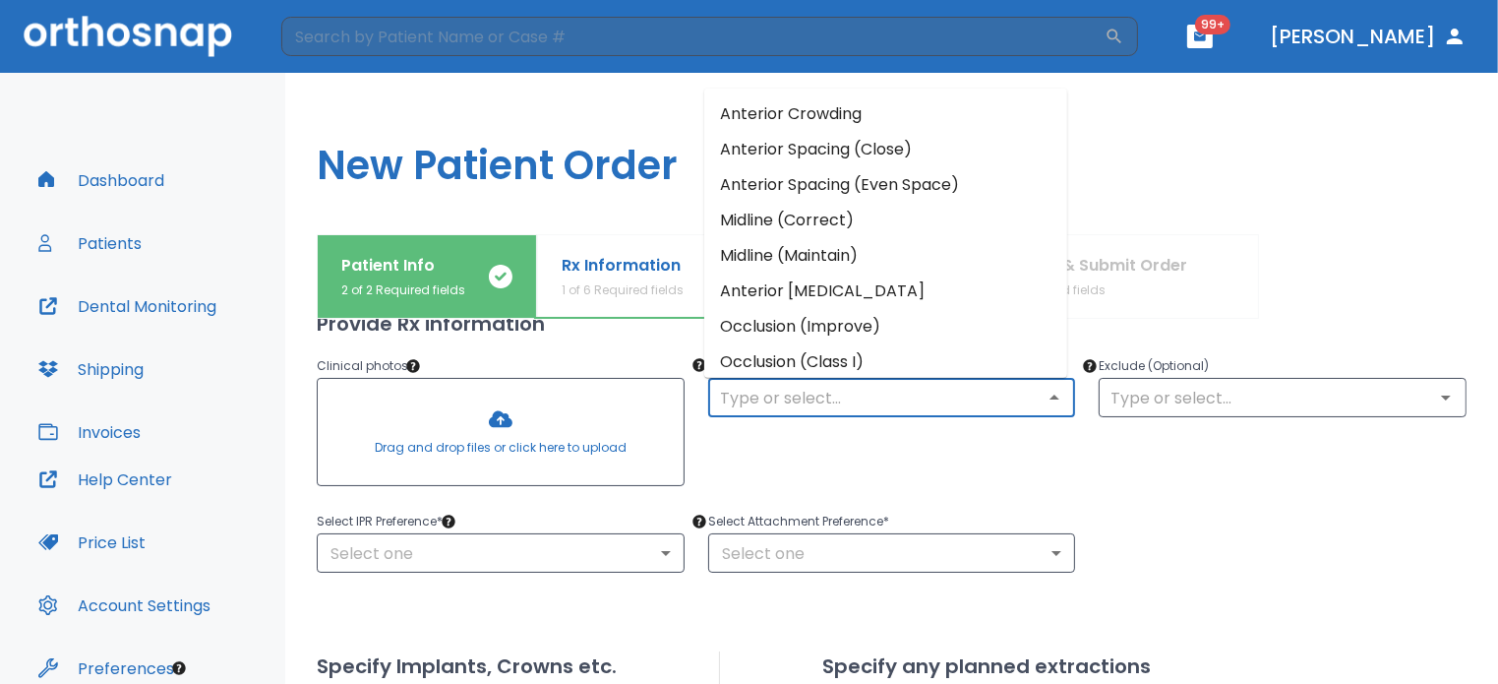
click at [889, 149] on li "Anterior Spacing (Close)" at bounding box center [885, 149] width 363 height 35
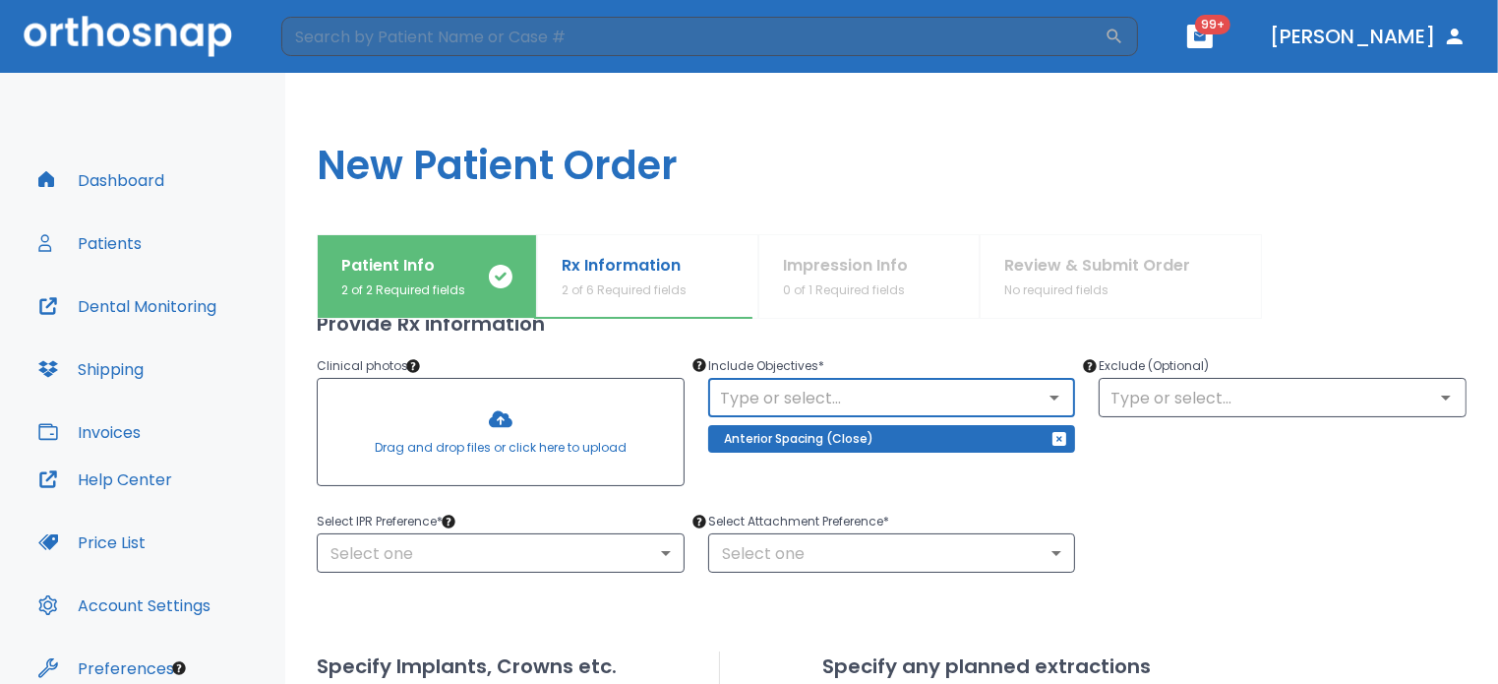
scroll to position [205, 0]
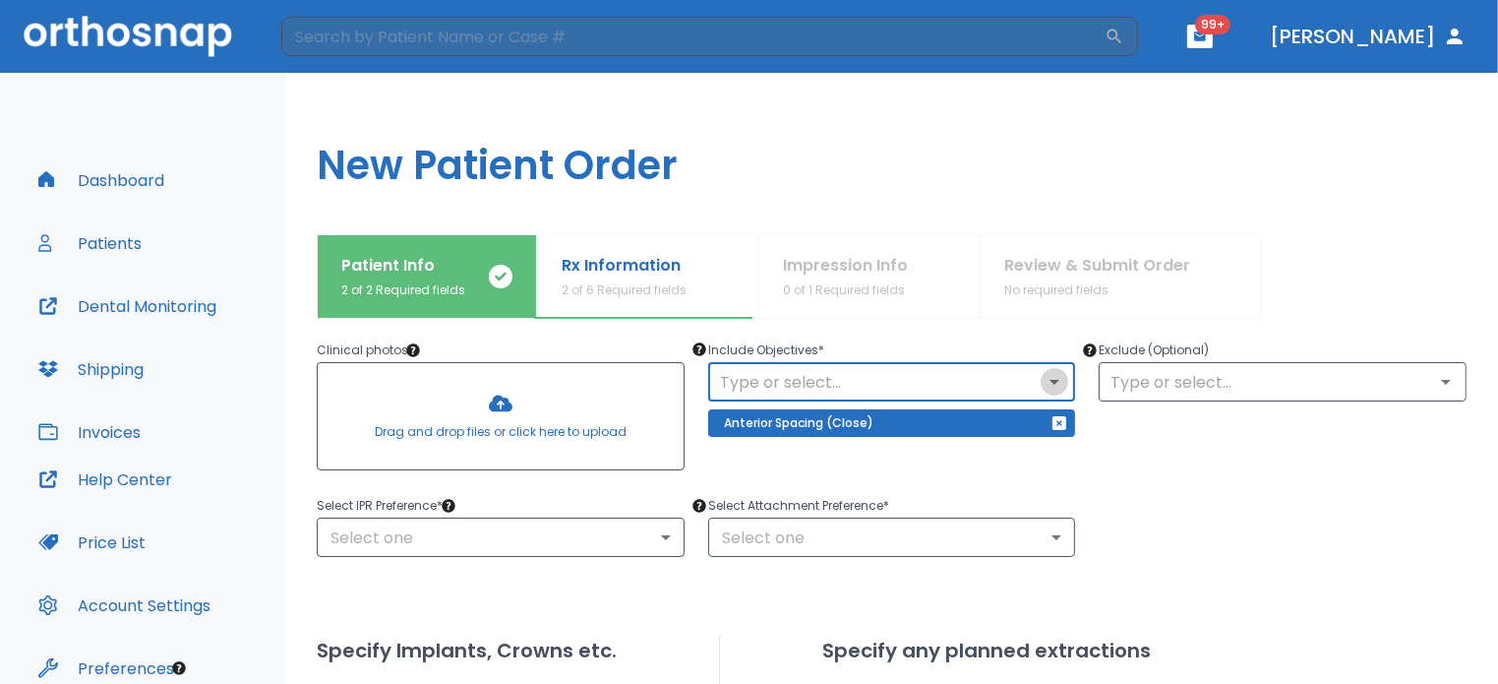
click at [1043, 377] on icon "Open" at bounding box center [1055, 382] width 24 height 24
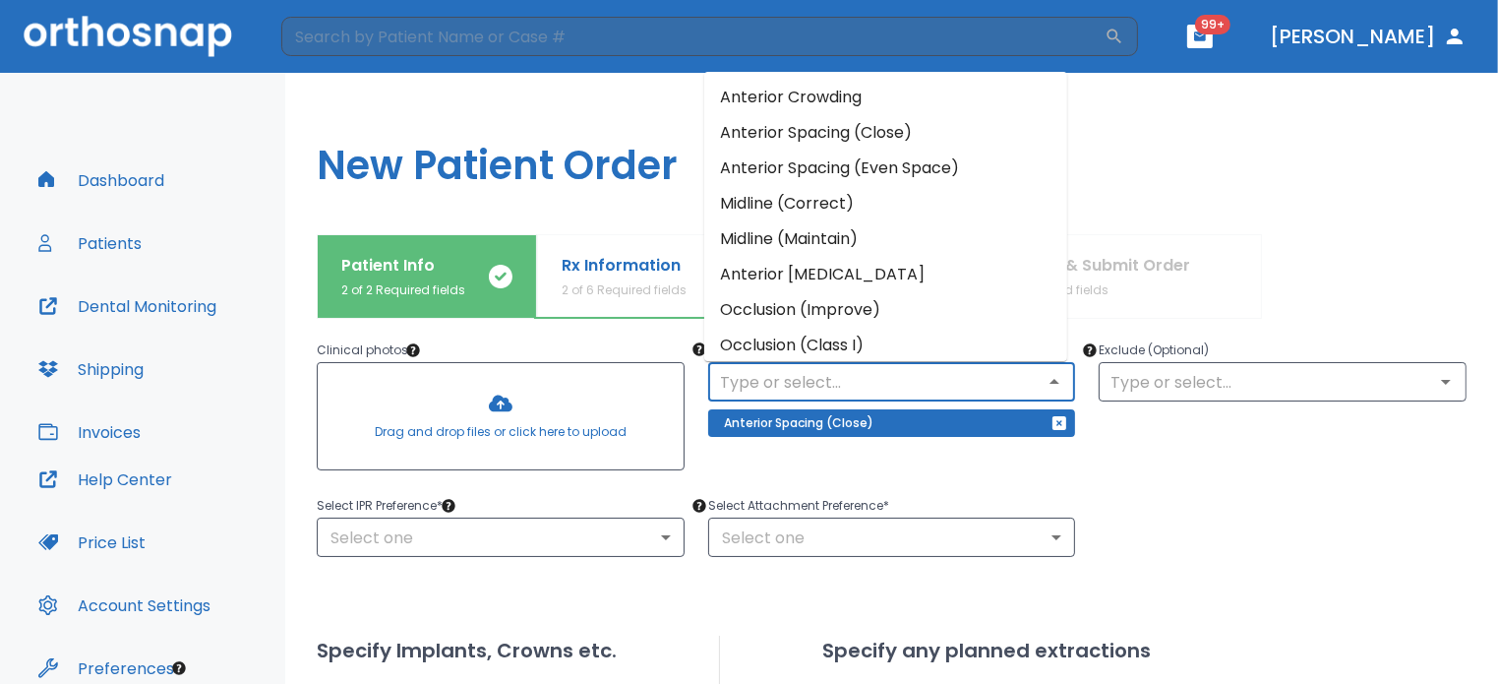
click at [1113, 495] on div "Select IPR Preference * Select one ​ Select Attachment Preference * Select one ​" at bounding box center [879, 513] width 1173 height 87
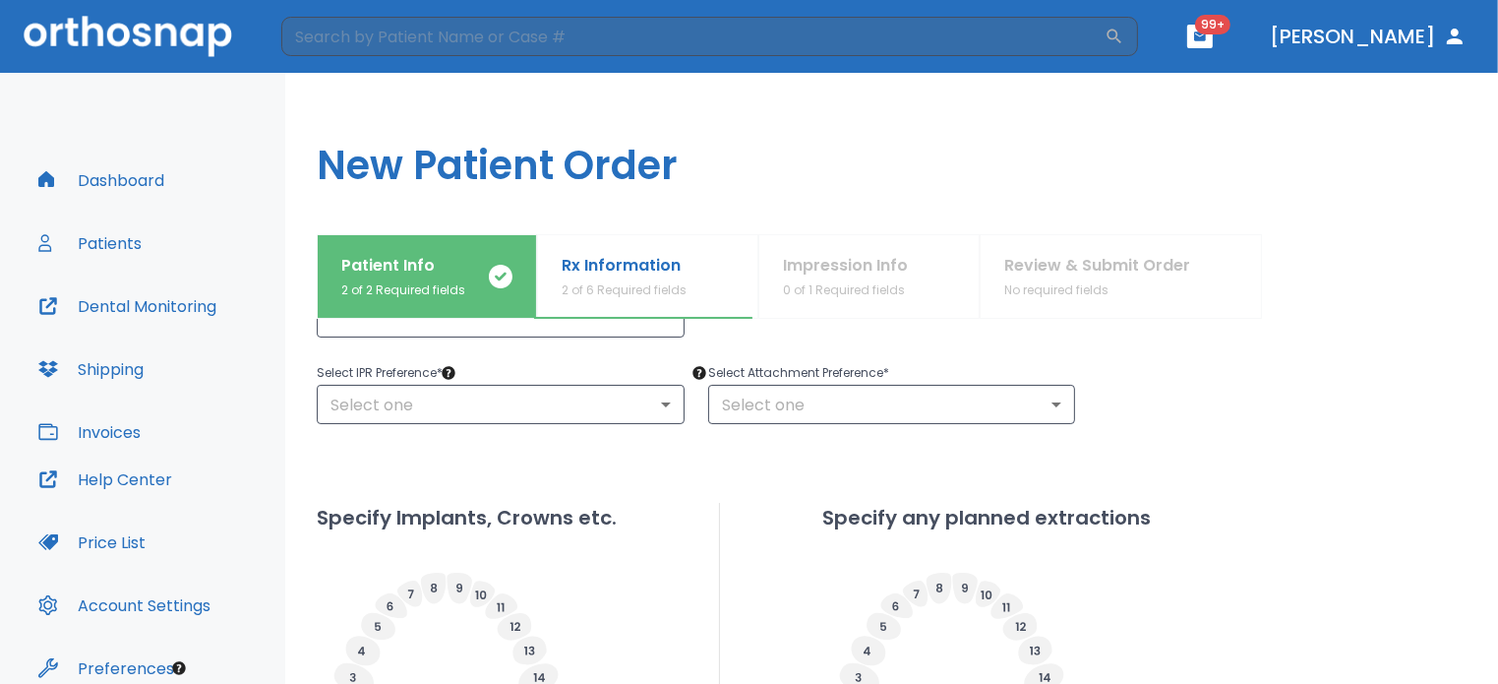
scroll to position [338, 0]
click at [1042, 397] on body "​ 99+ [PERSON_NAME] Dashboard Patients Dental Monitoring Shipping Invoices Help…" at bounding box center [749, 342] width 1498 height 684
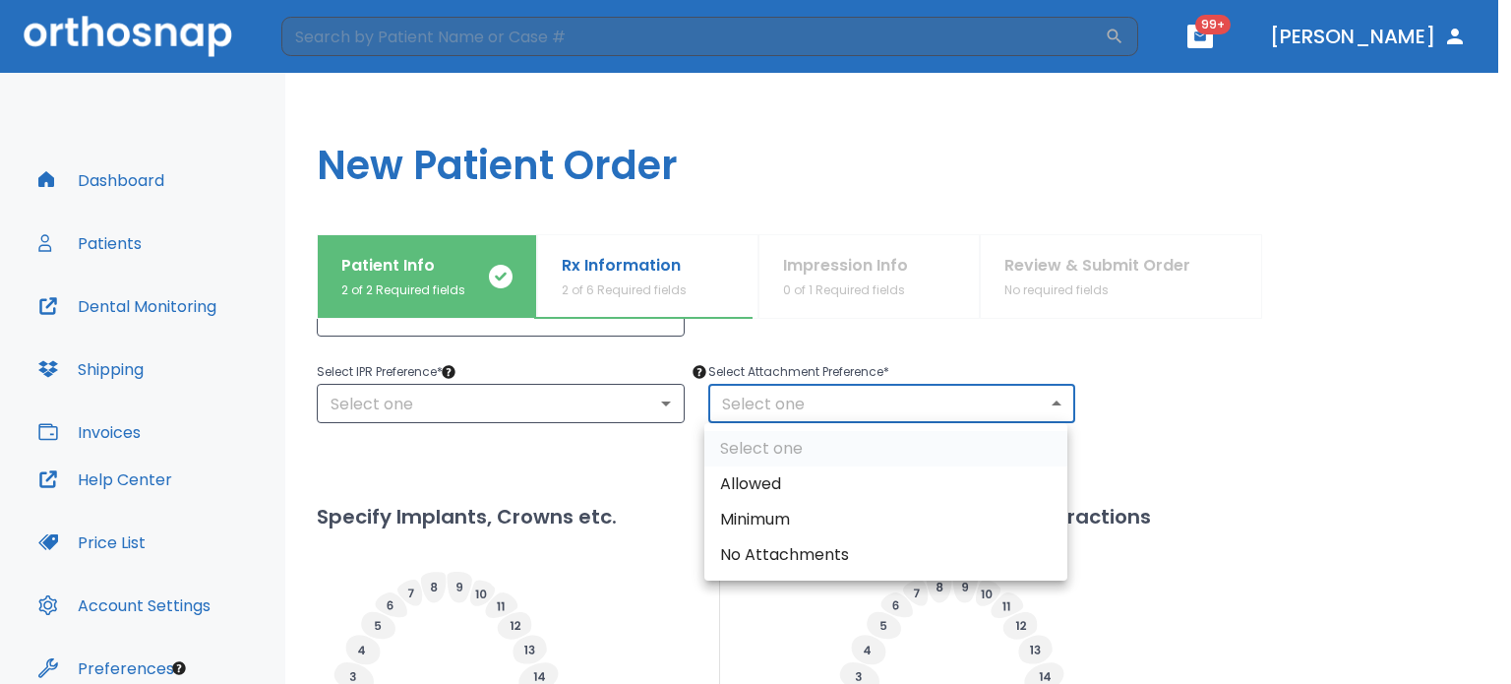
click at [908, 472] on li "Allowed" at bounding box center [885, 483] width 363 height 35
type input "1"
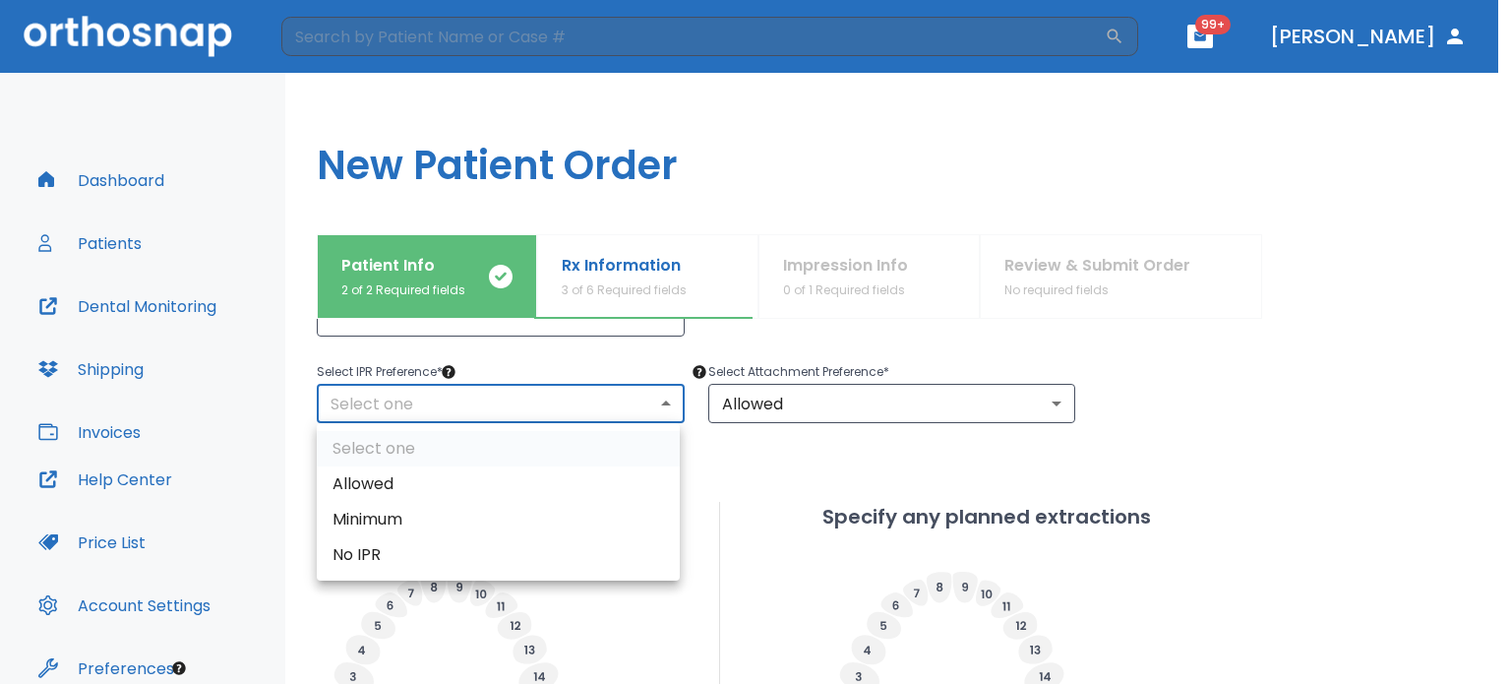
click at [589, 395] on body "​ 99+ [PERSON_NAME] Dashboard Patients Dental Monitoring Shipping Invoices Help…" at bounding box center [755, 342] width 1511 height 684
click at [496, 475] on li "Allowed" at bounding box center [498, 483] width 363 height 35
type input "1"
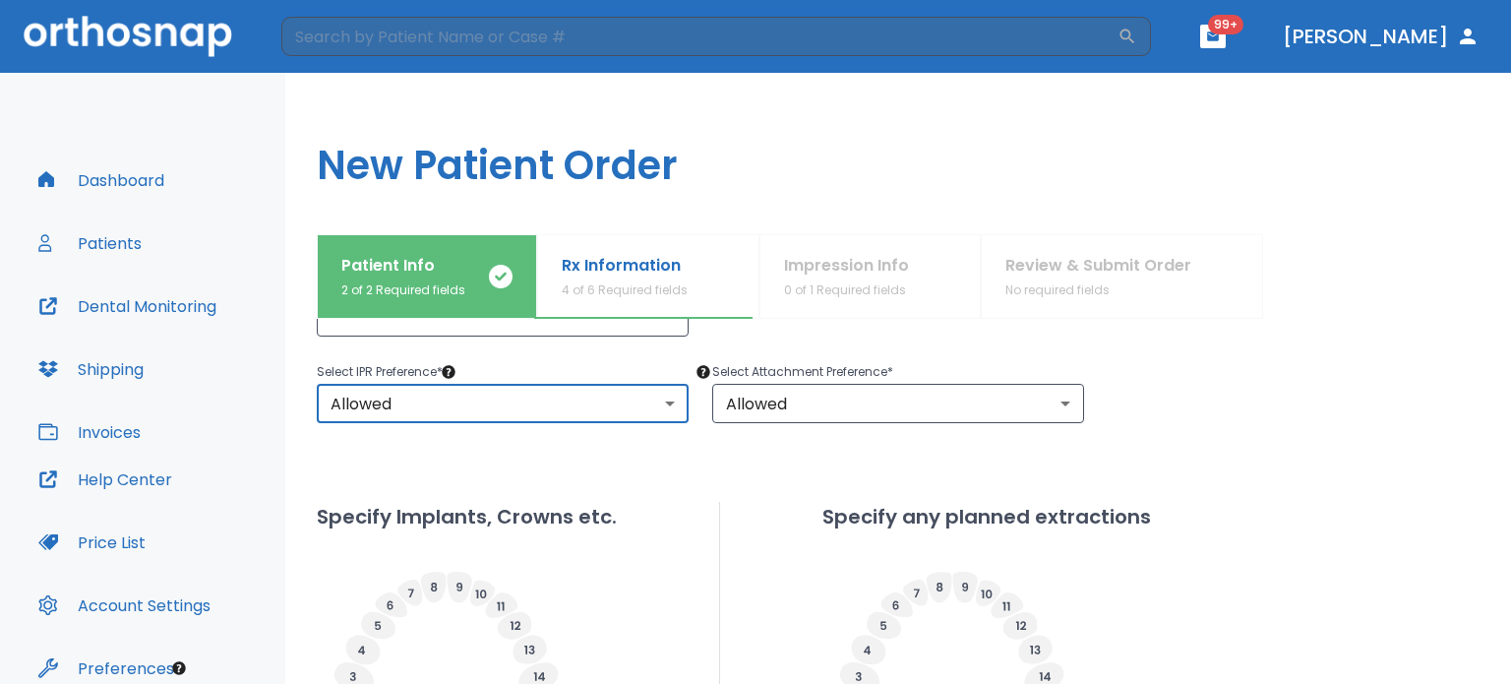
click at [631, 408] on body "​ 99+ [PERSON_NAME] Dashboard Patients Dental Monitoring Shipping Invoices Help…" at bounding box center [755, 342] width 1511 height 684
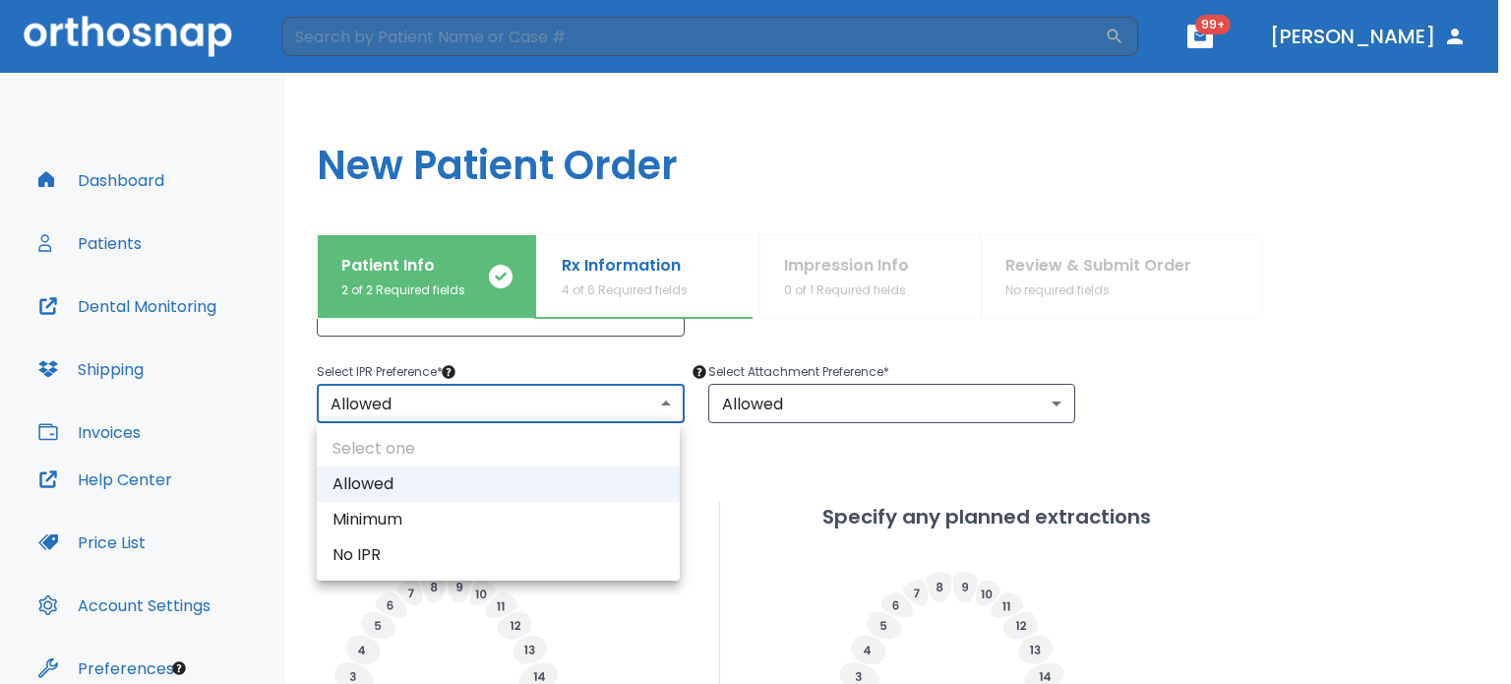
click at [631, 408] on div at bounding box center [755, 342] width 1511 height 684
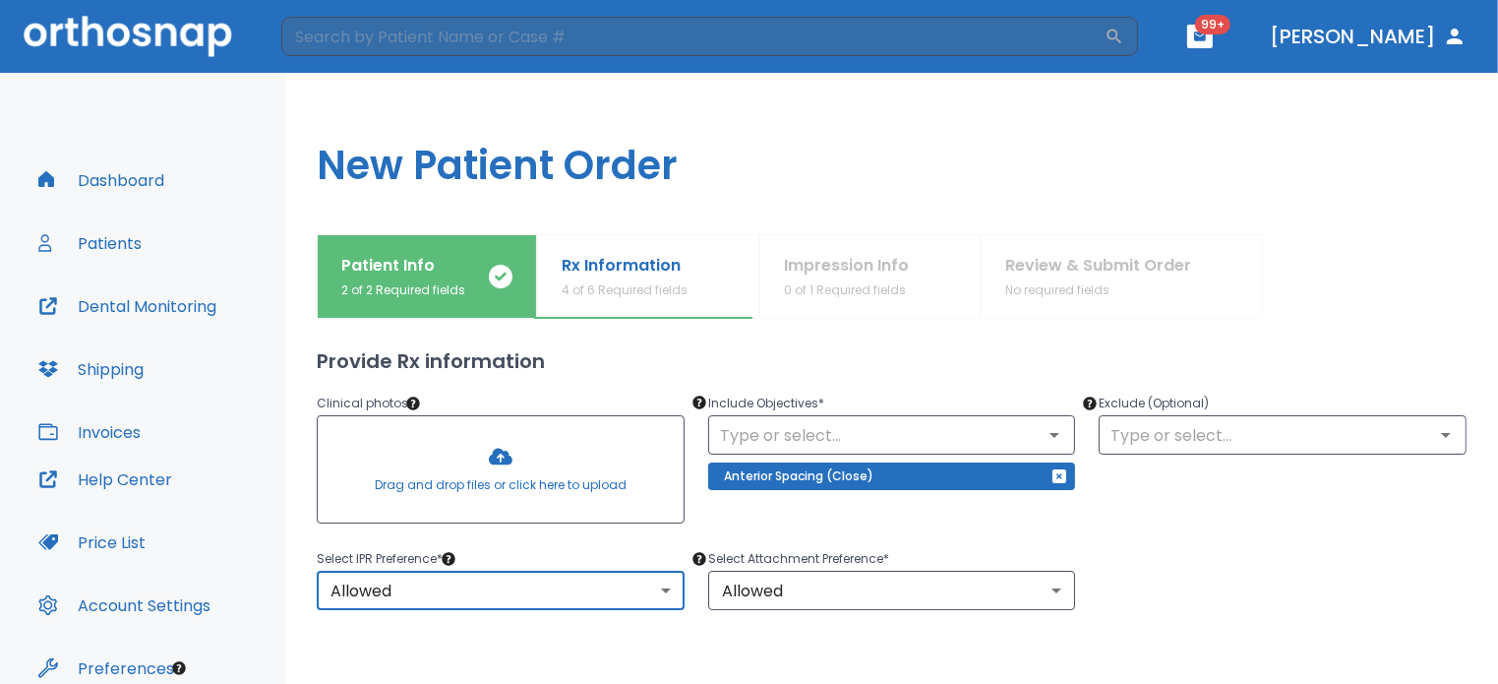
scroll to position [152, 0]
click at [1046, 436] on icon "Open" at bounding box center [1055, 434] width 24 height 24
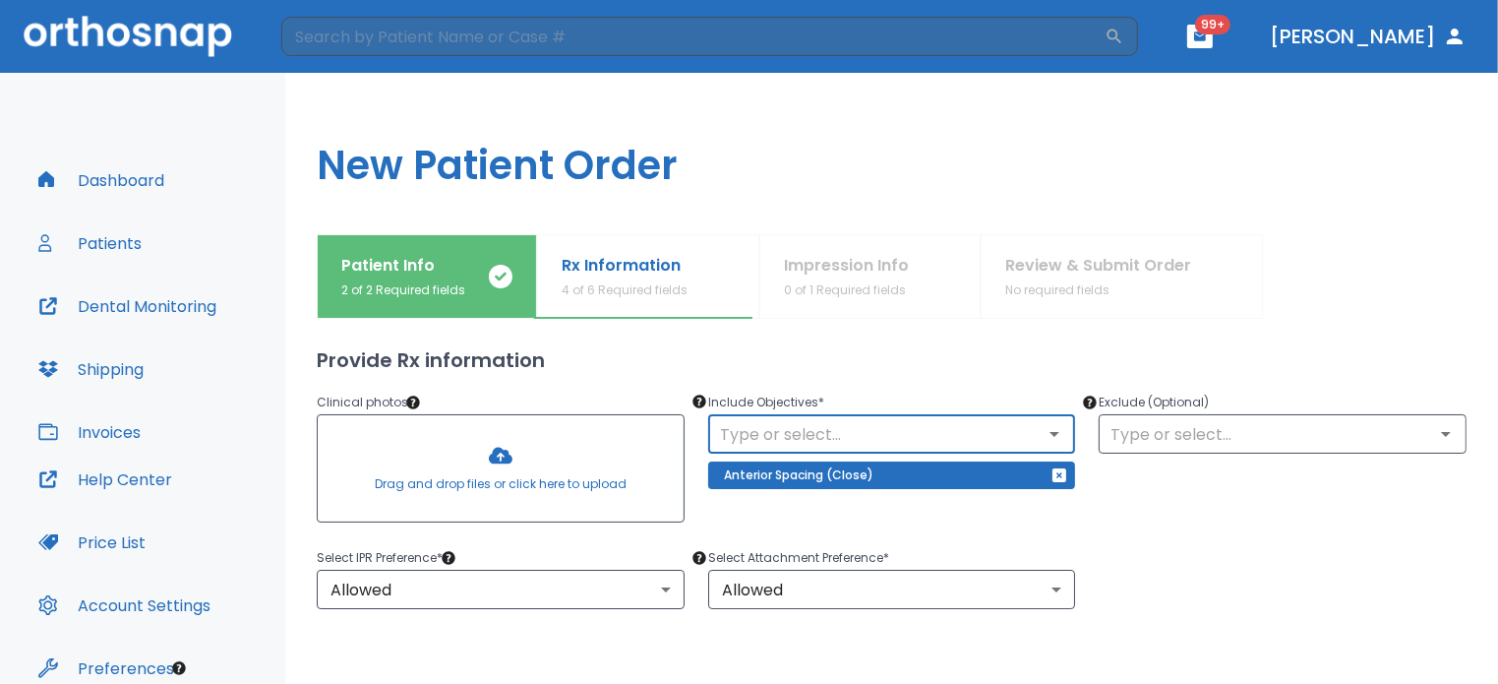
click at [922, 427] on input "text" at bounding box center [892, 434] width 356 height 28
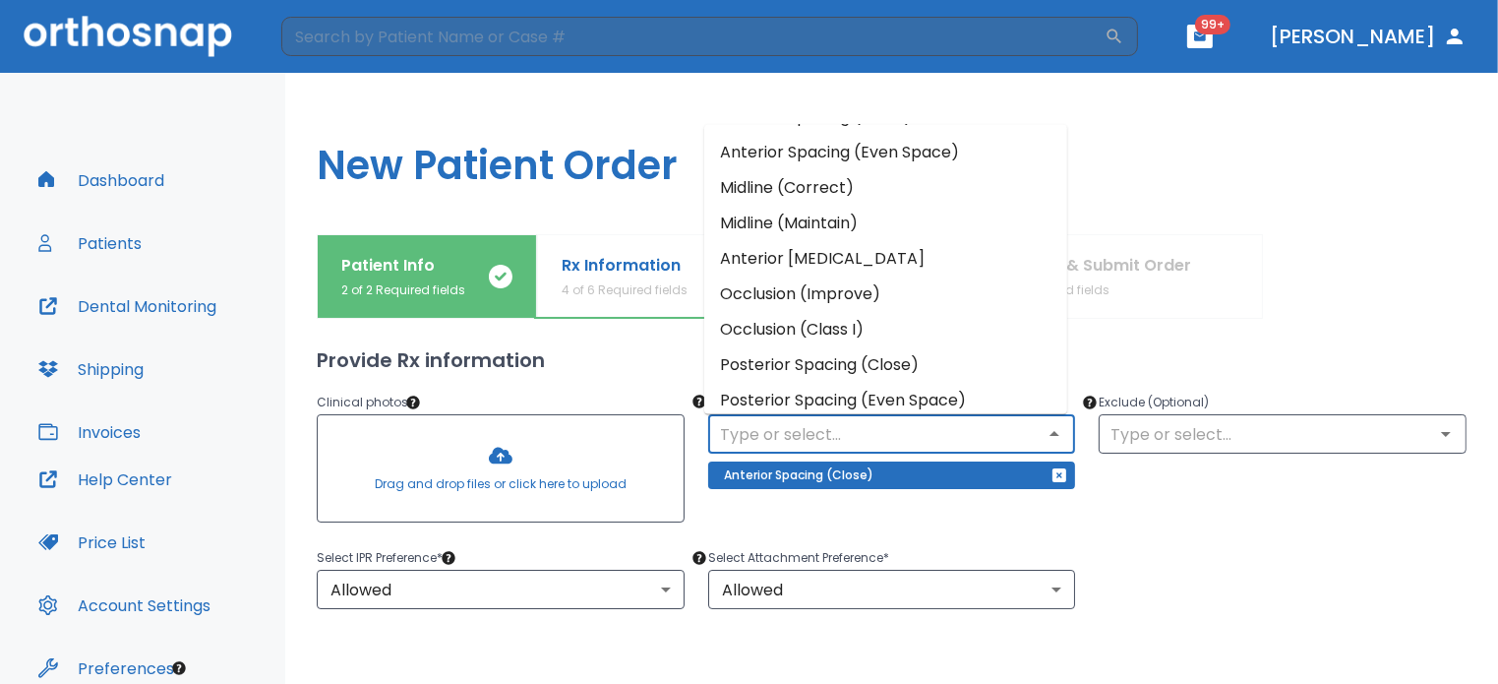
scroll to position [68, 0]
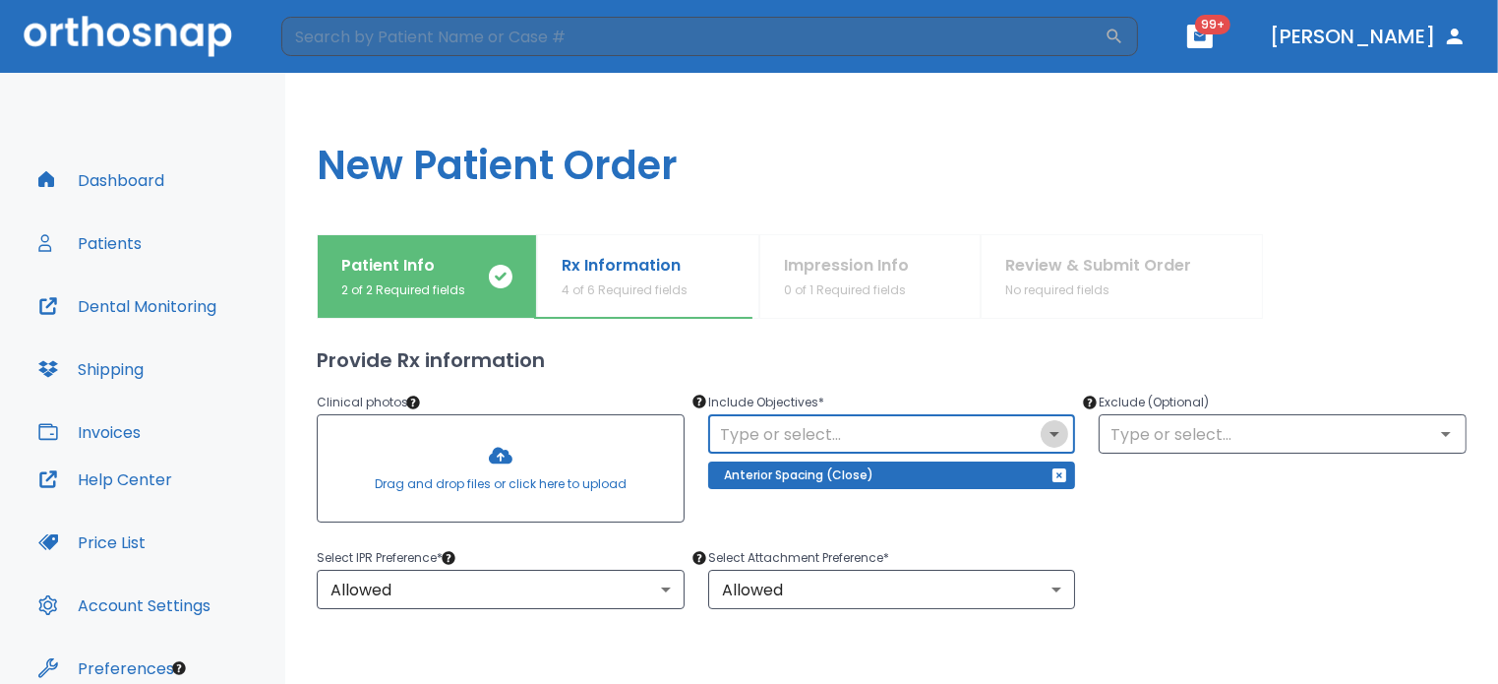
click at [1043, 435] on icon "Open" at bounding box center [1055, 434] width 24 height 24
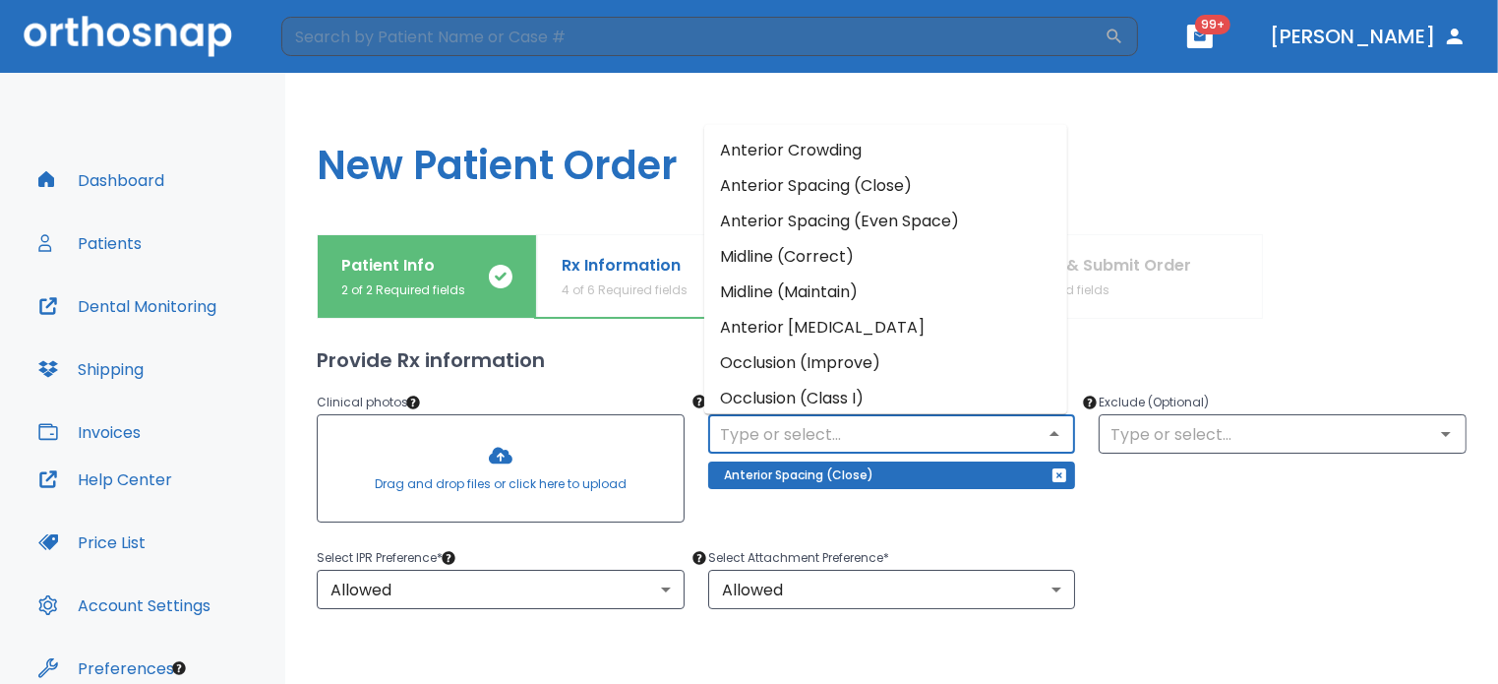
click at [866, 270] on li "Midline (Correct)" at bounding box center [885, 256] width 363 height 35
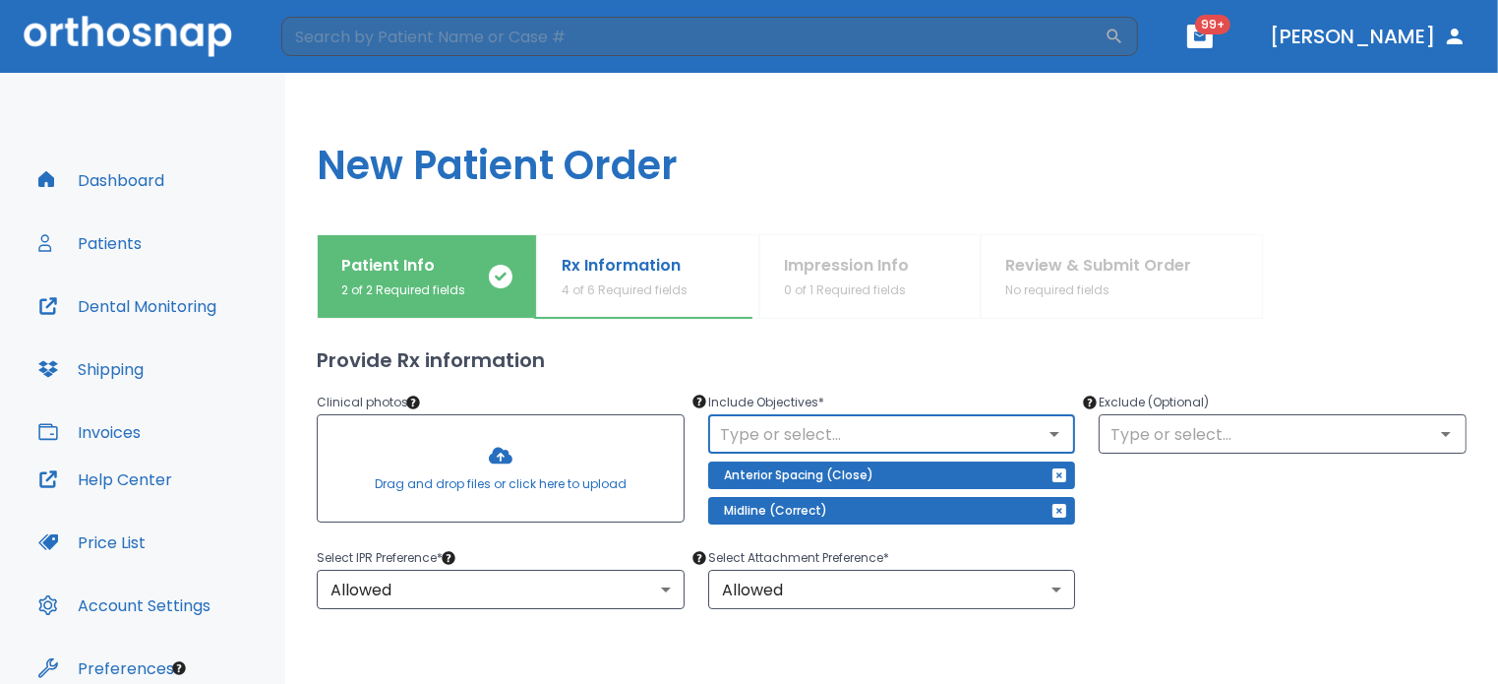
click at [866, 270] on div "Patient Info 2 of 2 Required fields Rx Information 4 of 6 Required fields Impre…" at bounding box center [892, 276] width 1150 height 85
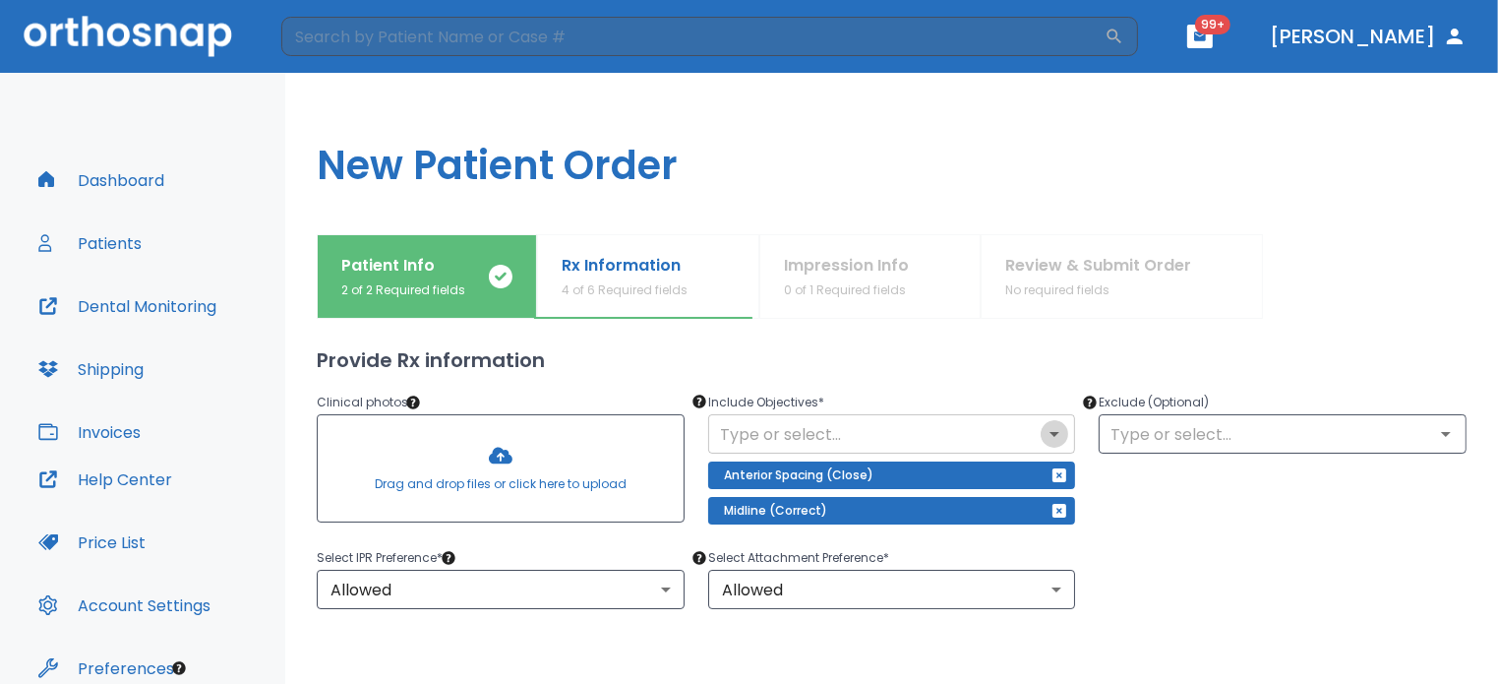
click at [1043, 427] on icon "Open" at bounding box center [1055, 434] width 24 height 24
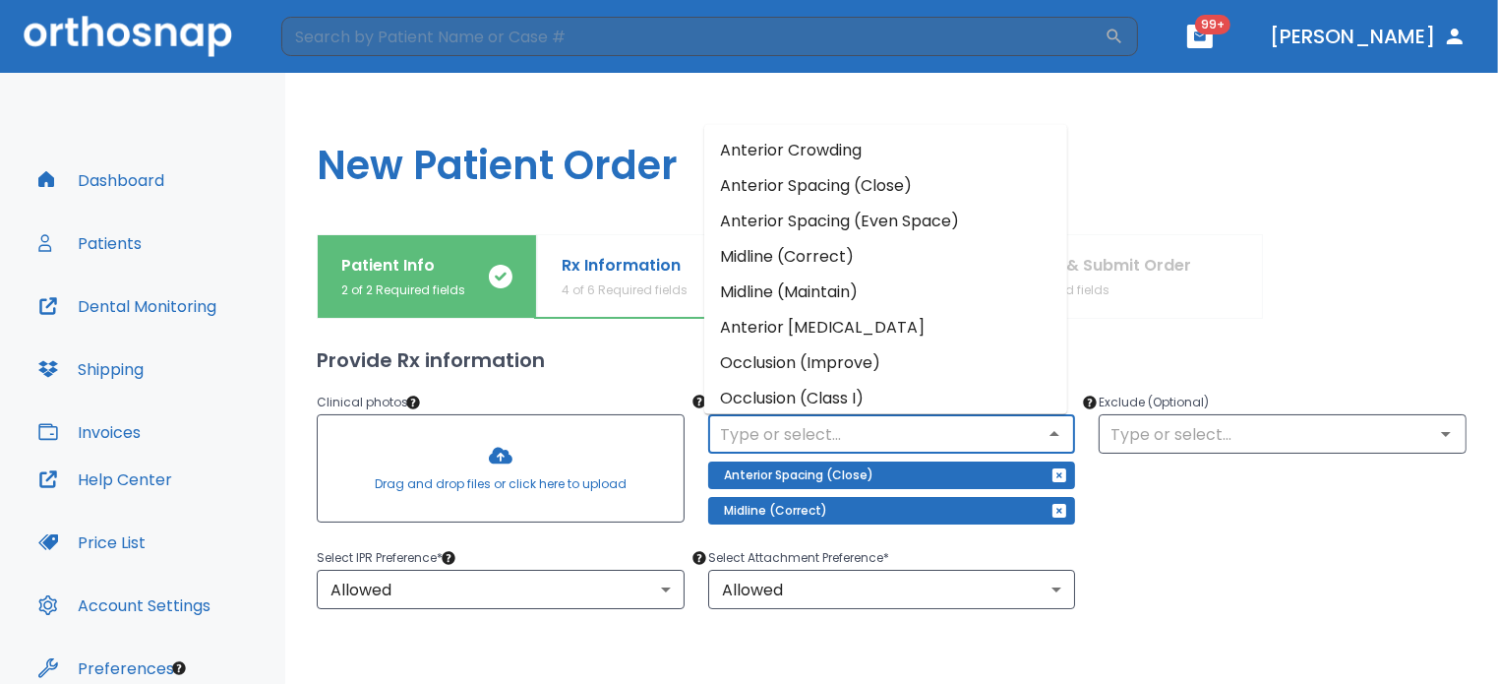
click at [949, 326] on li "Anterior [MEDICAL_DATA]" at bounding box center [885, 327] width 363 height 35
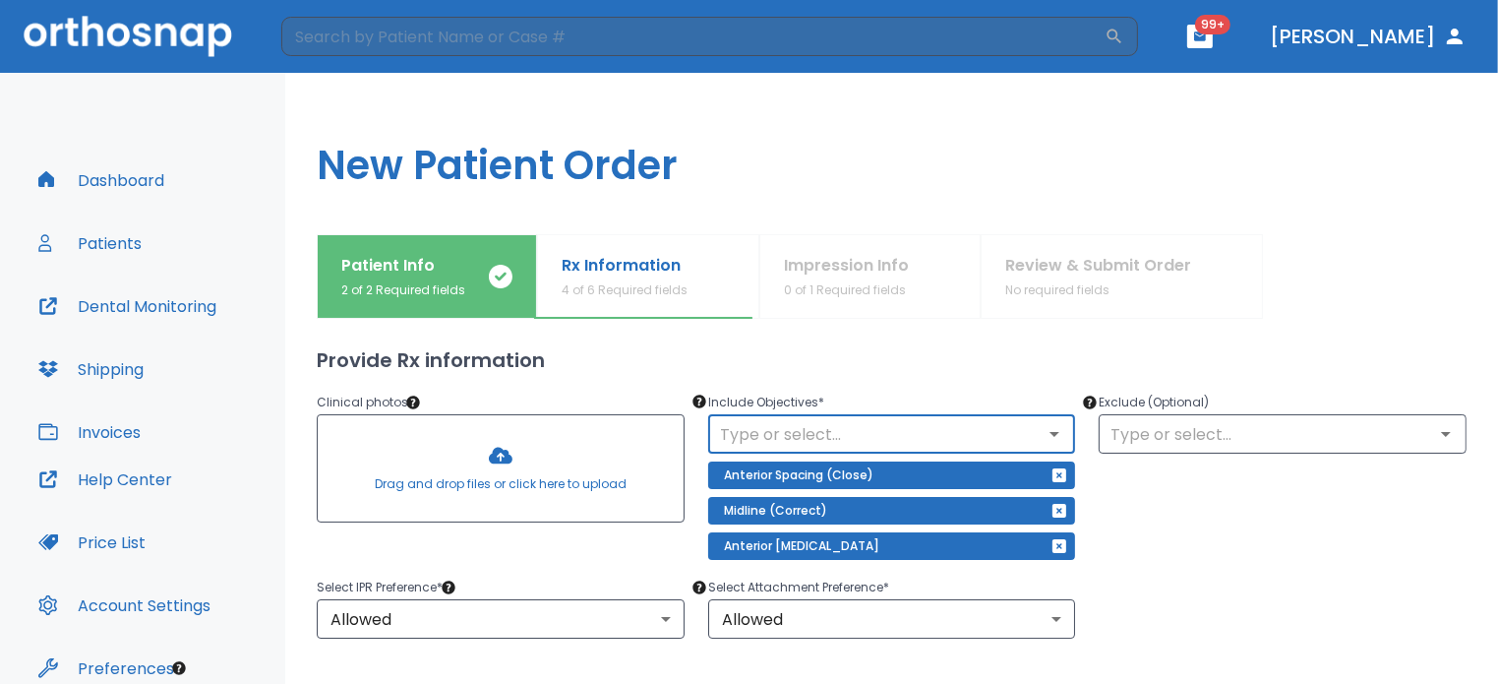
click at [1055, 546] on icon "button" at bounding box center [1059, 546] width 14 height 14
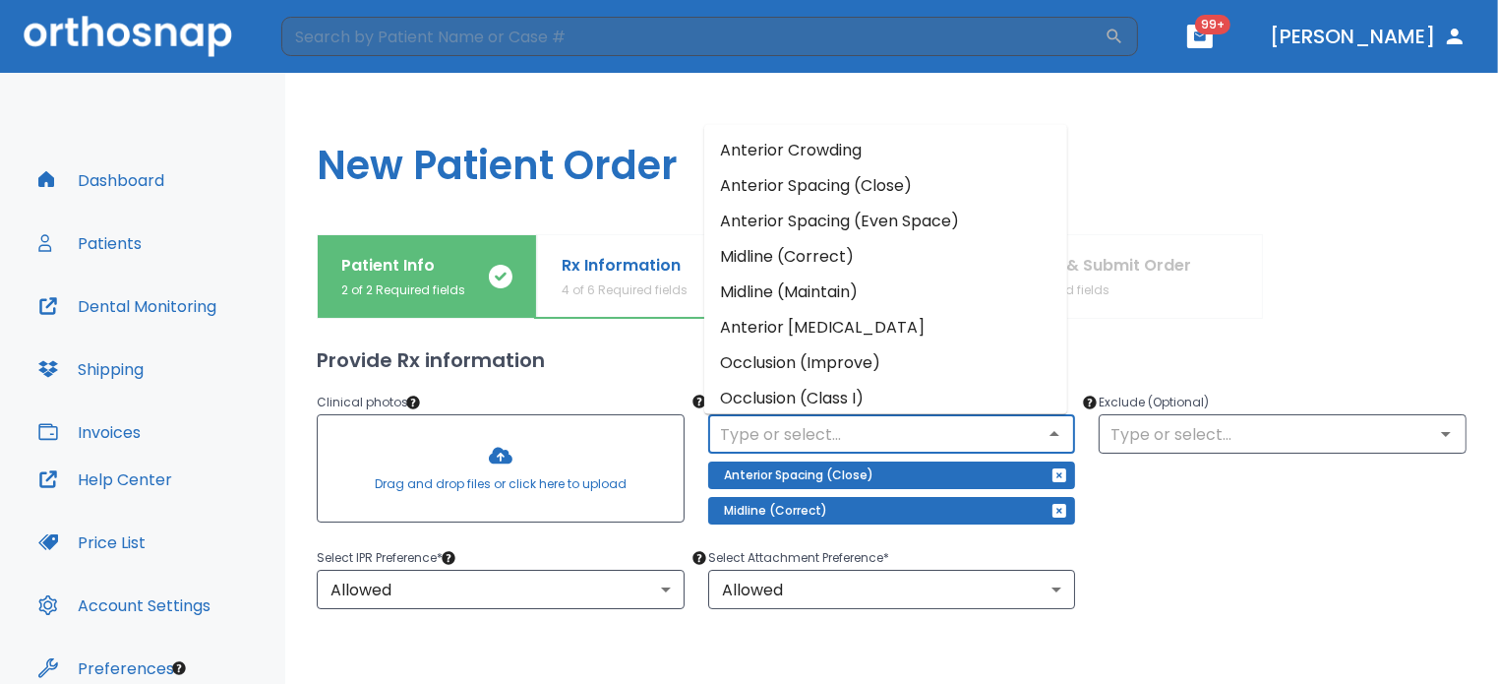
click at [873, 437] on input "text" at bounding box center [892, 434] width 356 height 28
click at [869, 350] on li "Occlusion (Improve)" at bounding box center [885, 362] width 363 height 35
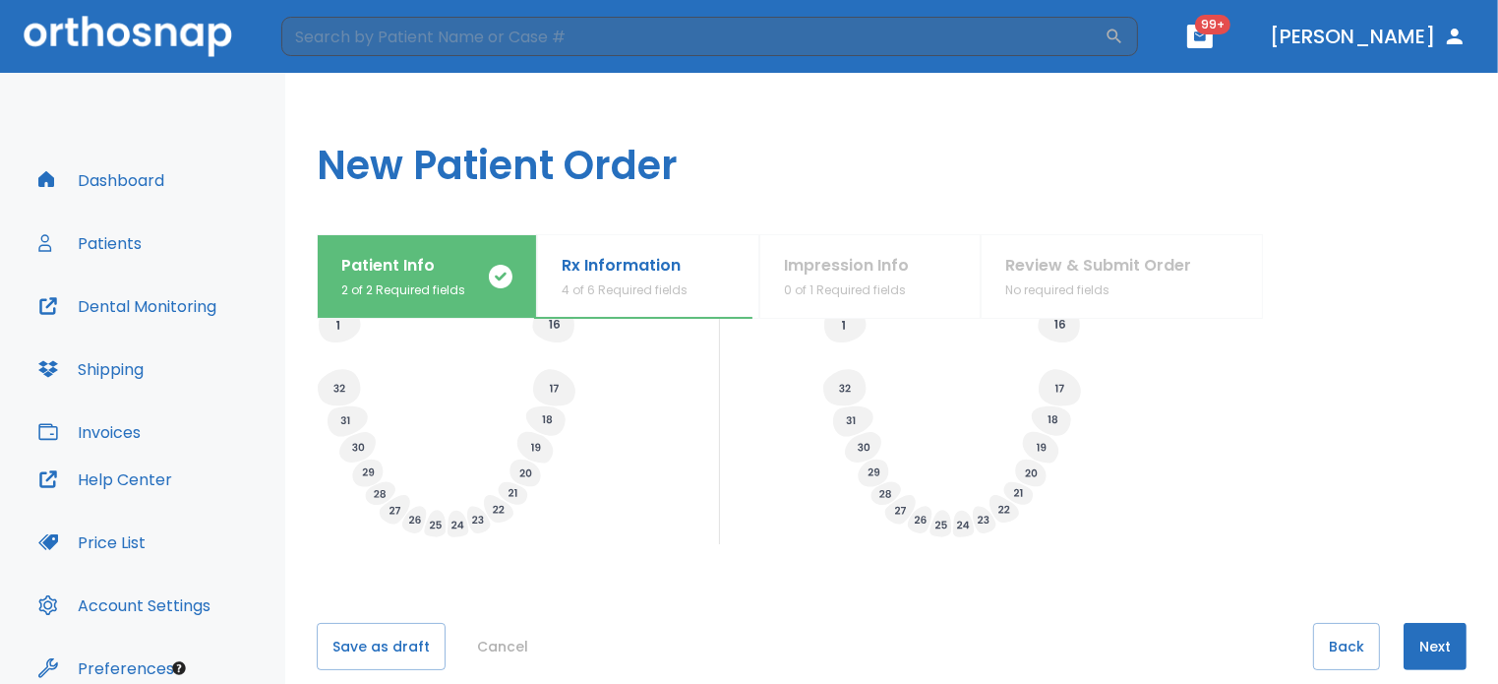
scroll to position [803, 0]
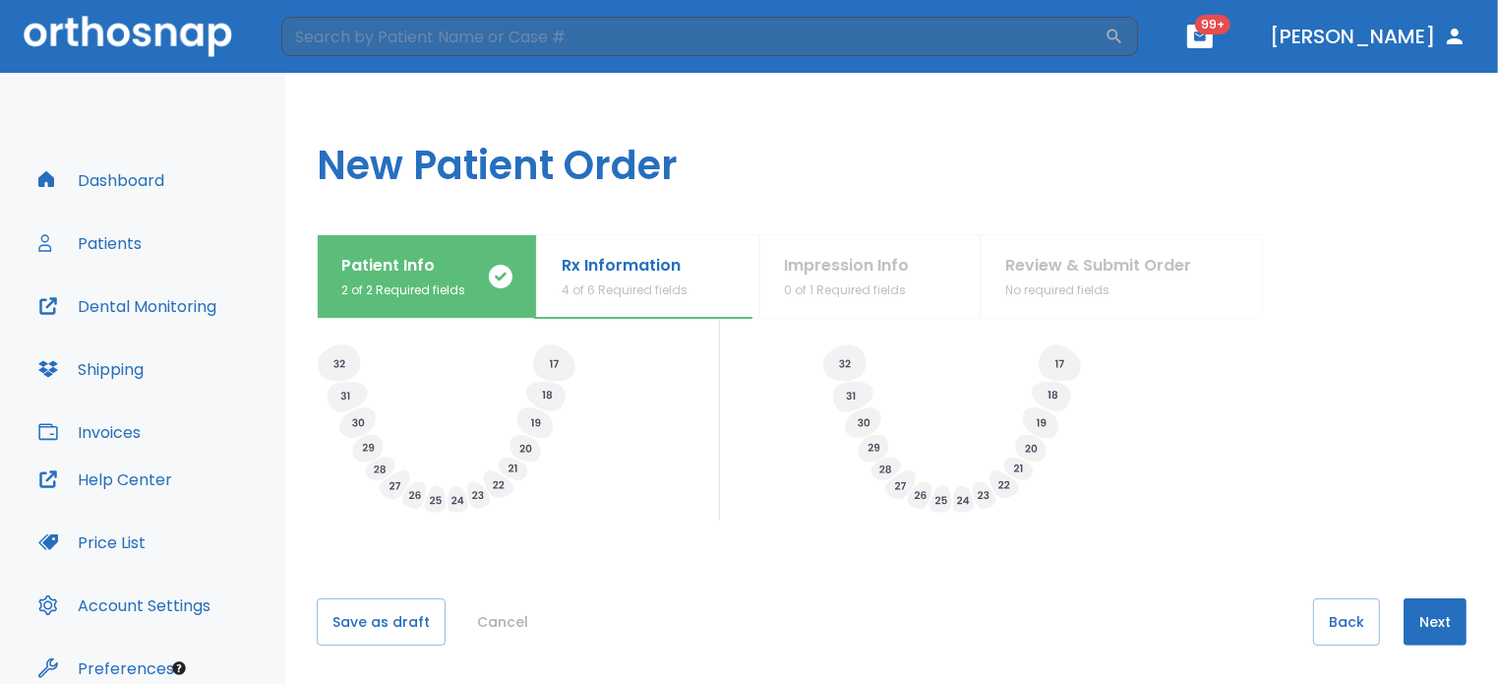
click at [1434, 620] on button "Next" at bounding box center [1435, 621] width 63 height 47
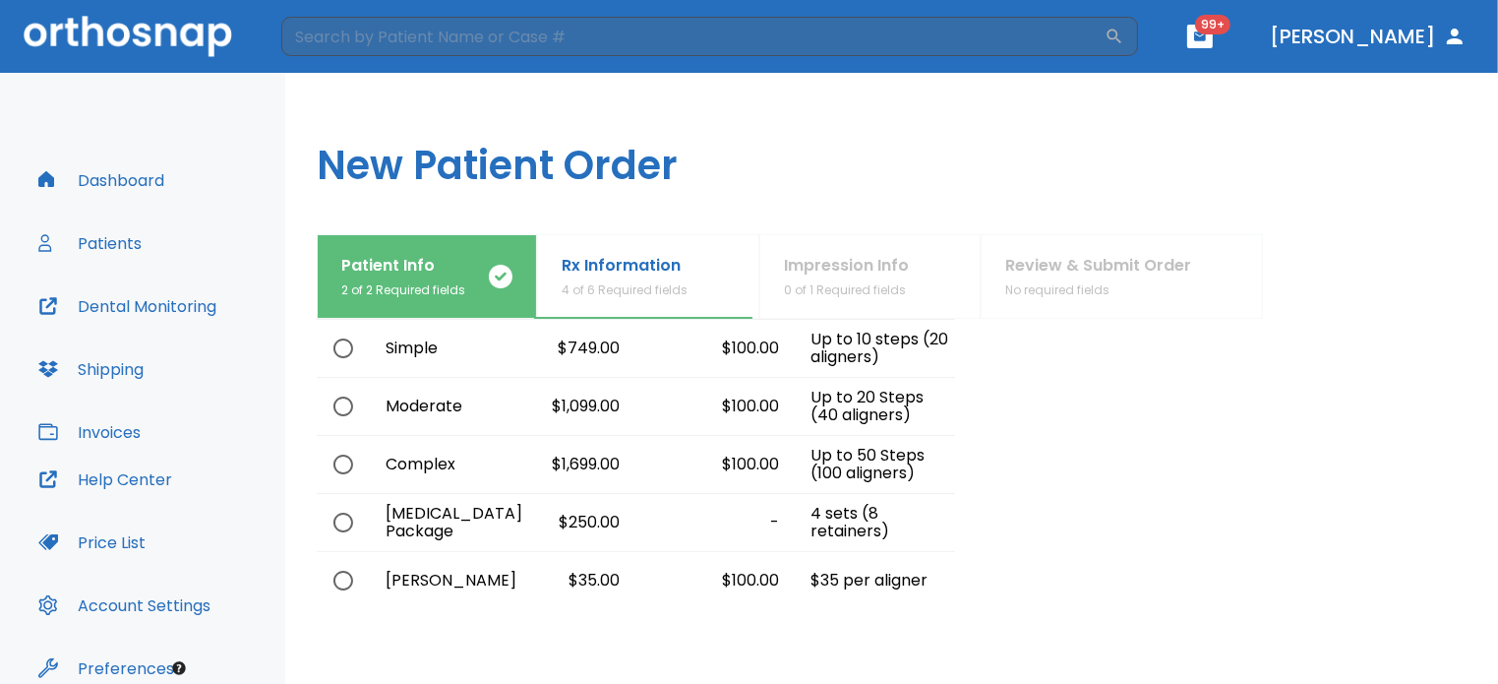
scroll to position [121, 0]
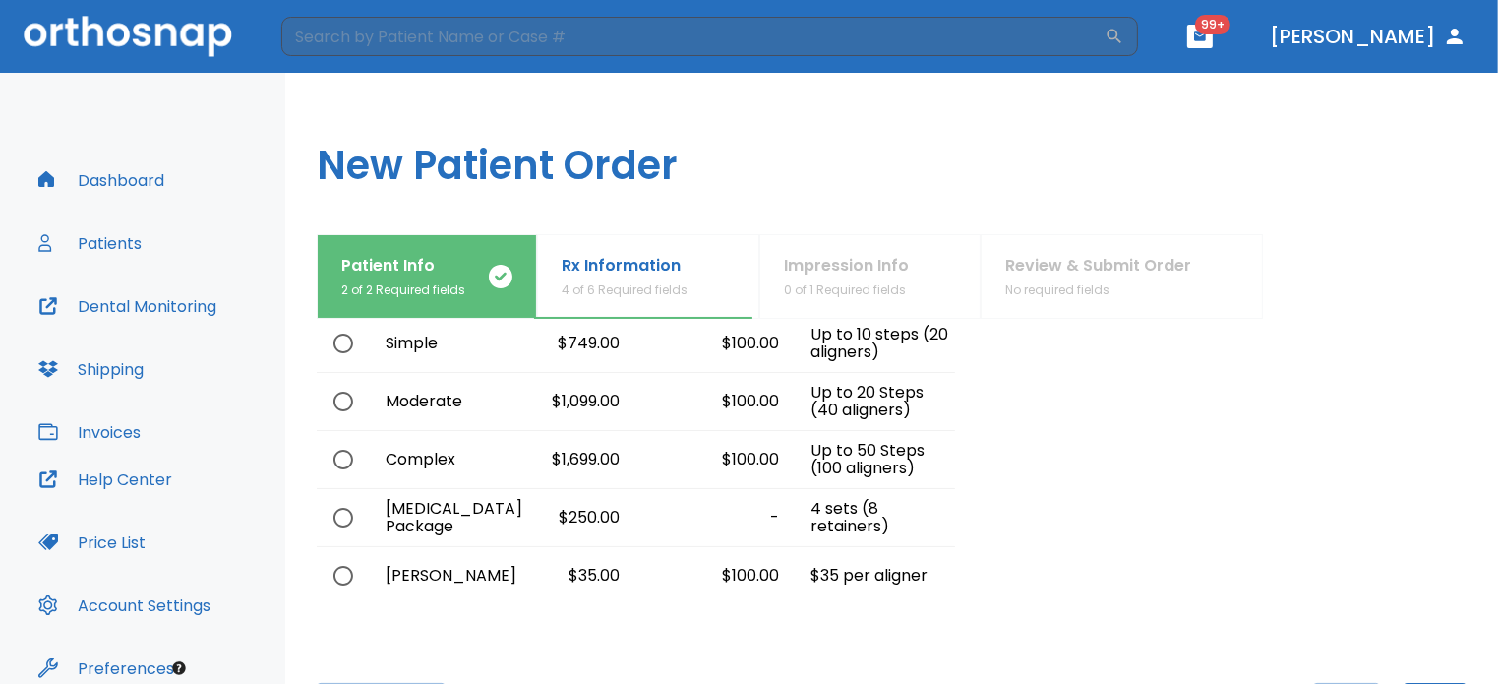
click at [338, 455] on input "radio" at bounding box center [343, 459] width 41 height 41
radio input "true"
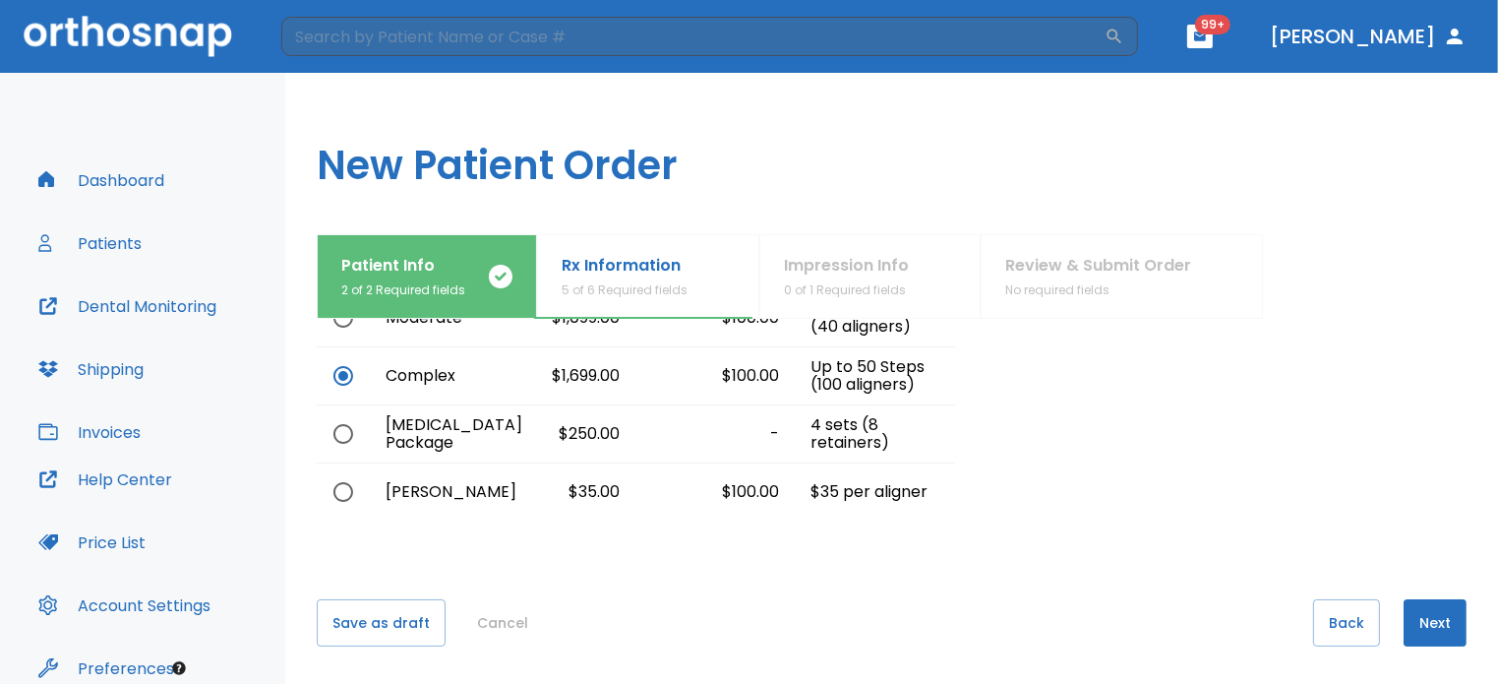
click at [1405, 616] on button "Next" at bounding box center [1435, 622] width 63 height 47
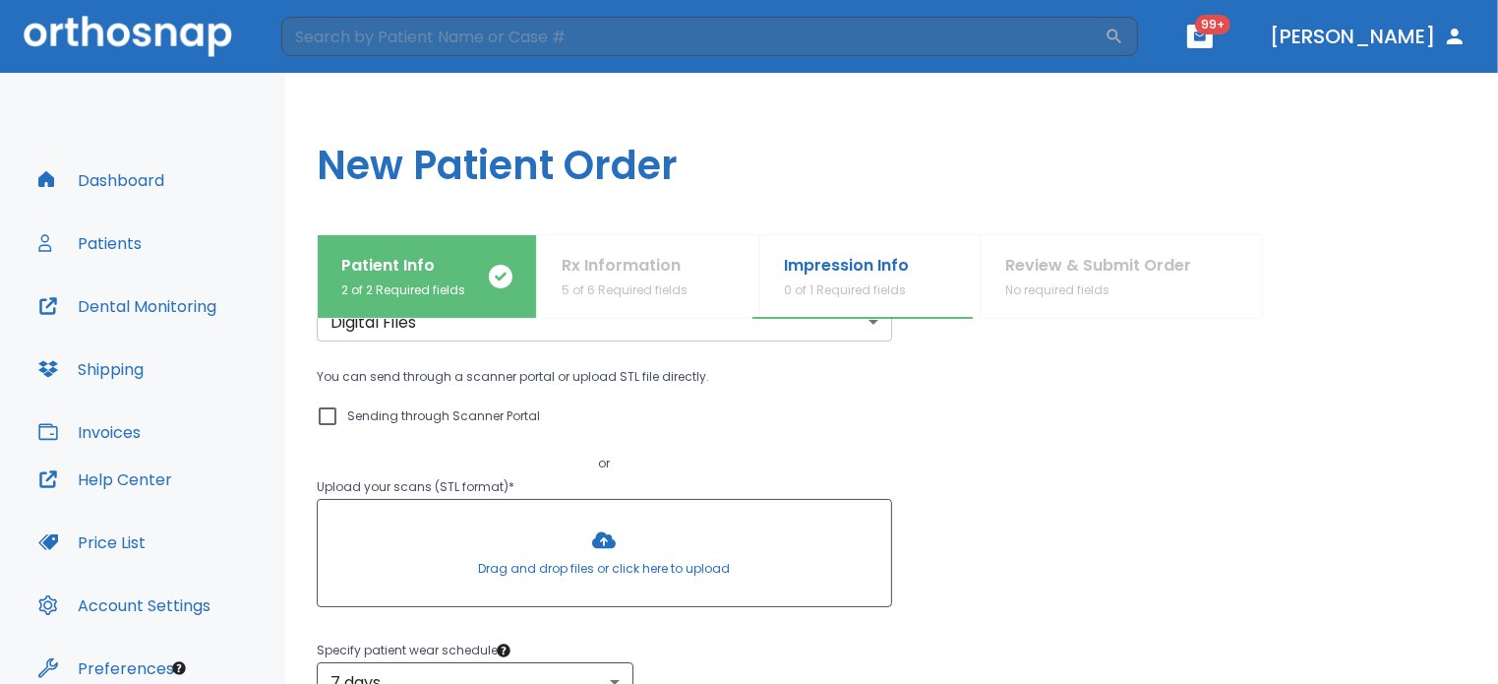
scroll to position [109, 0]
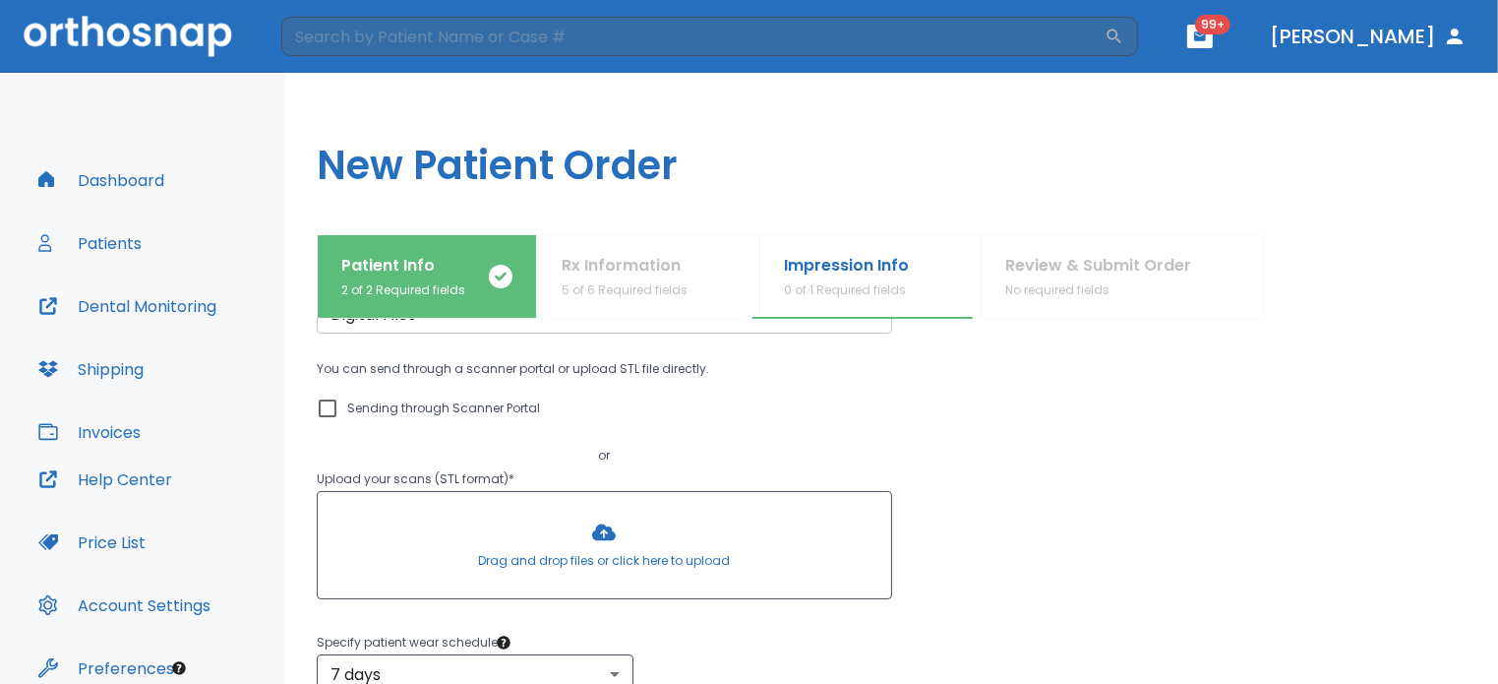
click at [550, 546] on div at bounding box center [604, 545] width 573 height 106
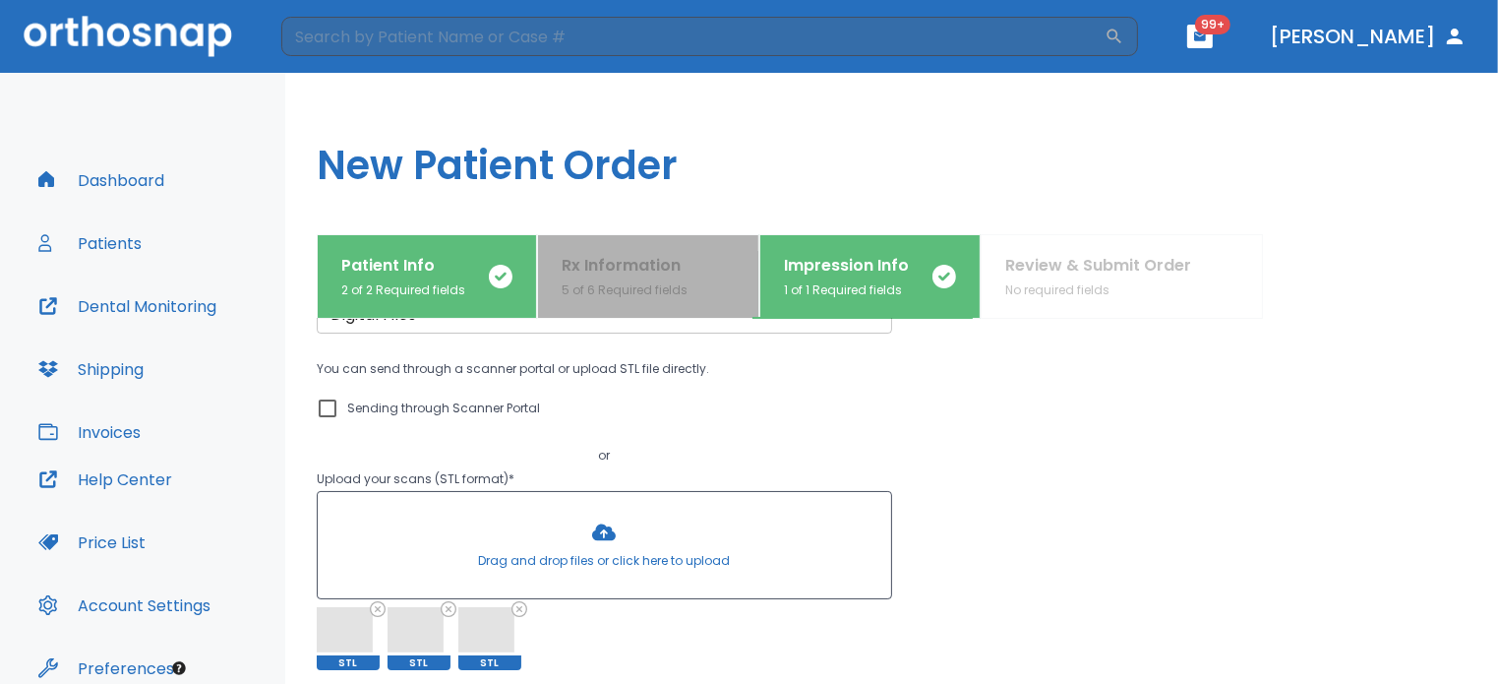
click at [737, 277] on button "Rx Information 5 of 6 Required fields" at bounding box center [648, 276] width 222 height 85
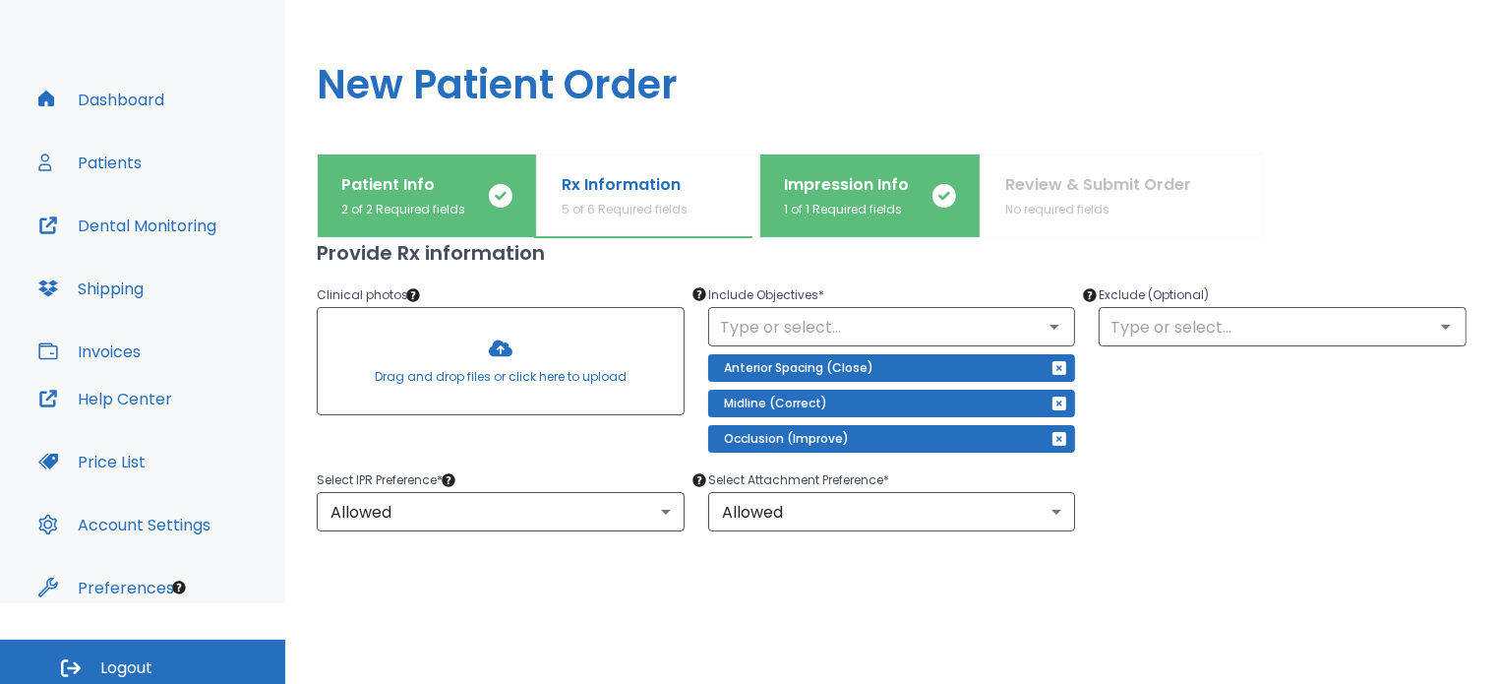
scroll to position [164, 0]
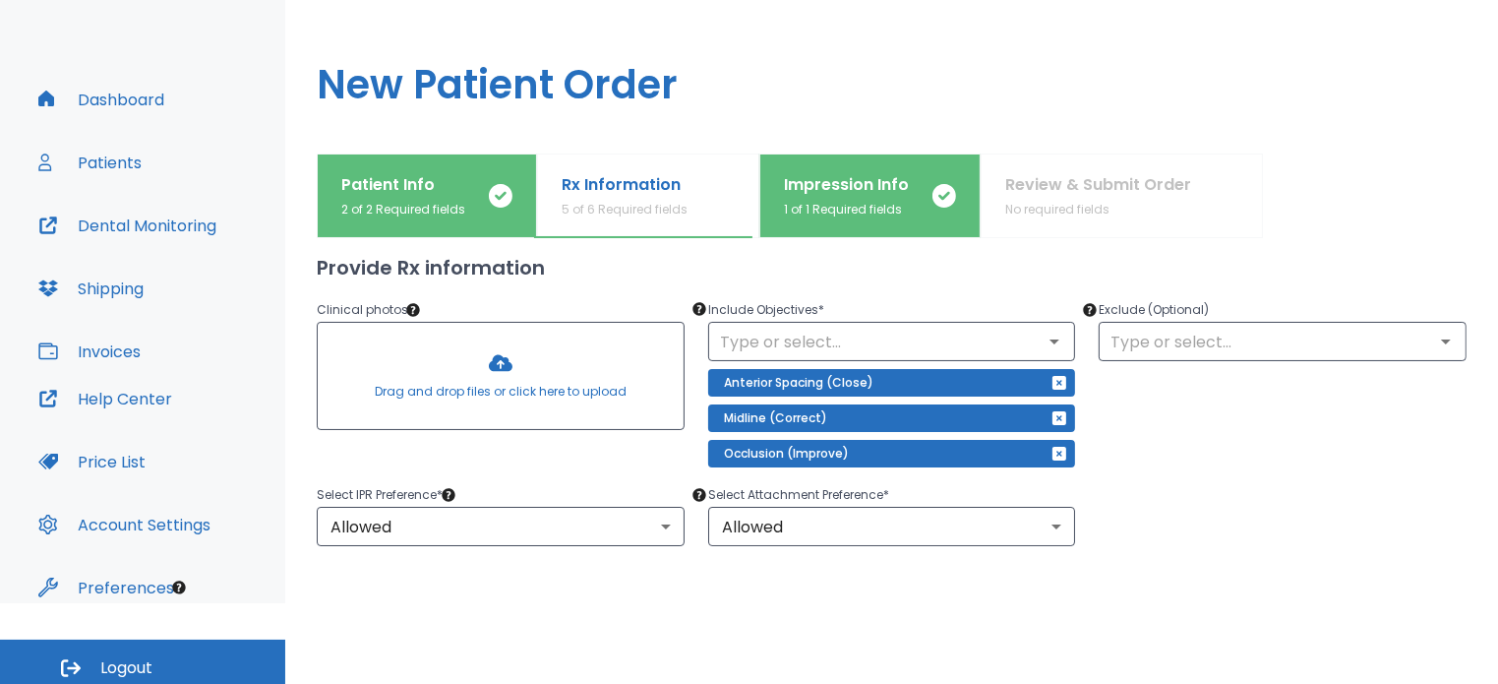
click at [518, 361] on div at bounding box center [501, 376] width 366 height 106
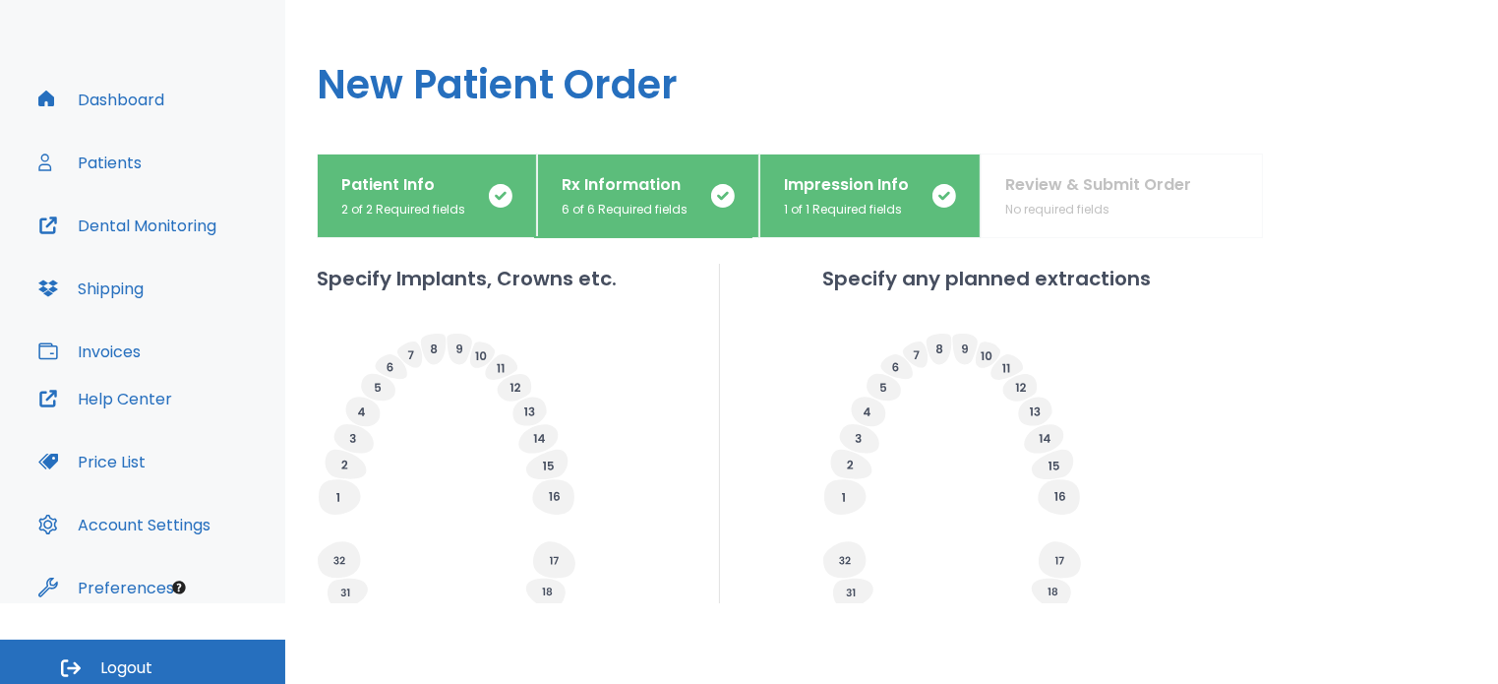
scroll to position [836, 0]
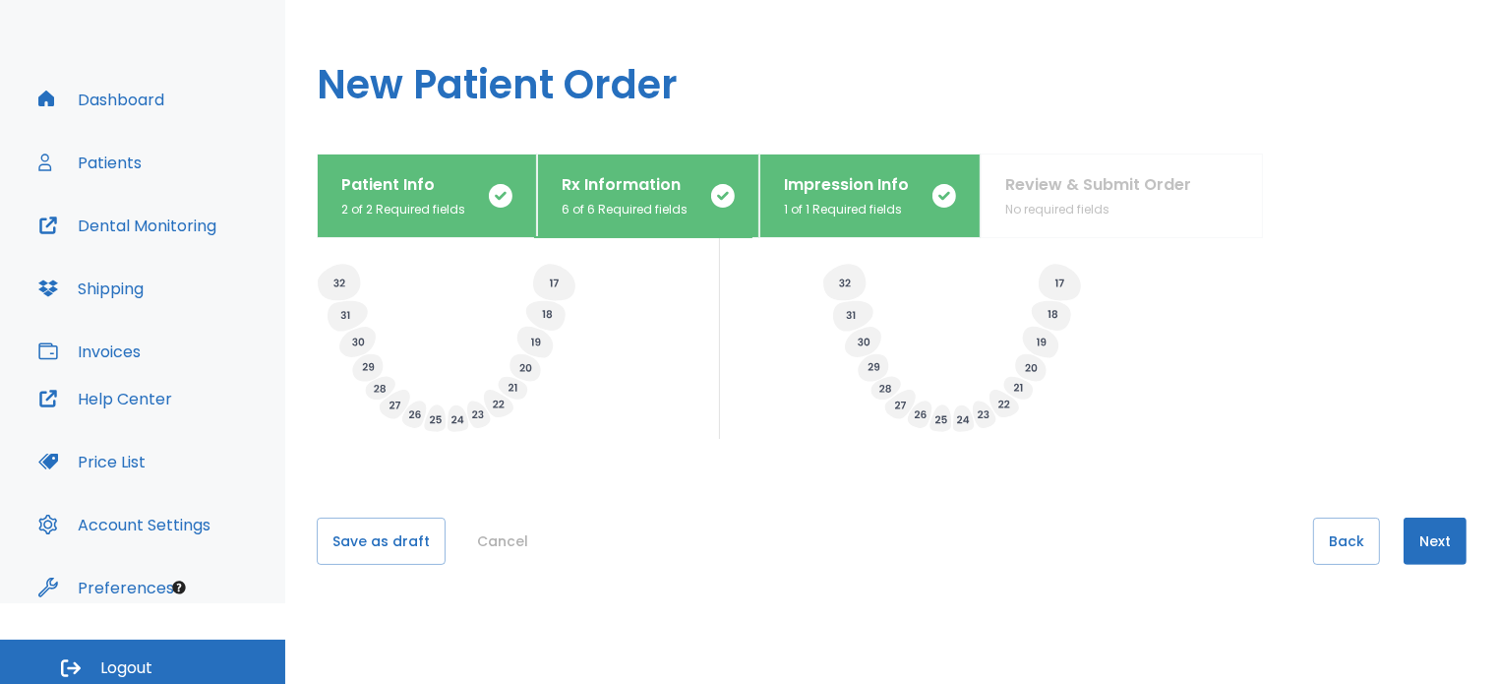
click at [1429, 552] on button "Next" at bounding box center [1435, 540] width 63 height 47
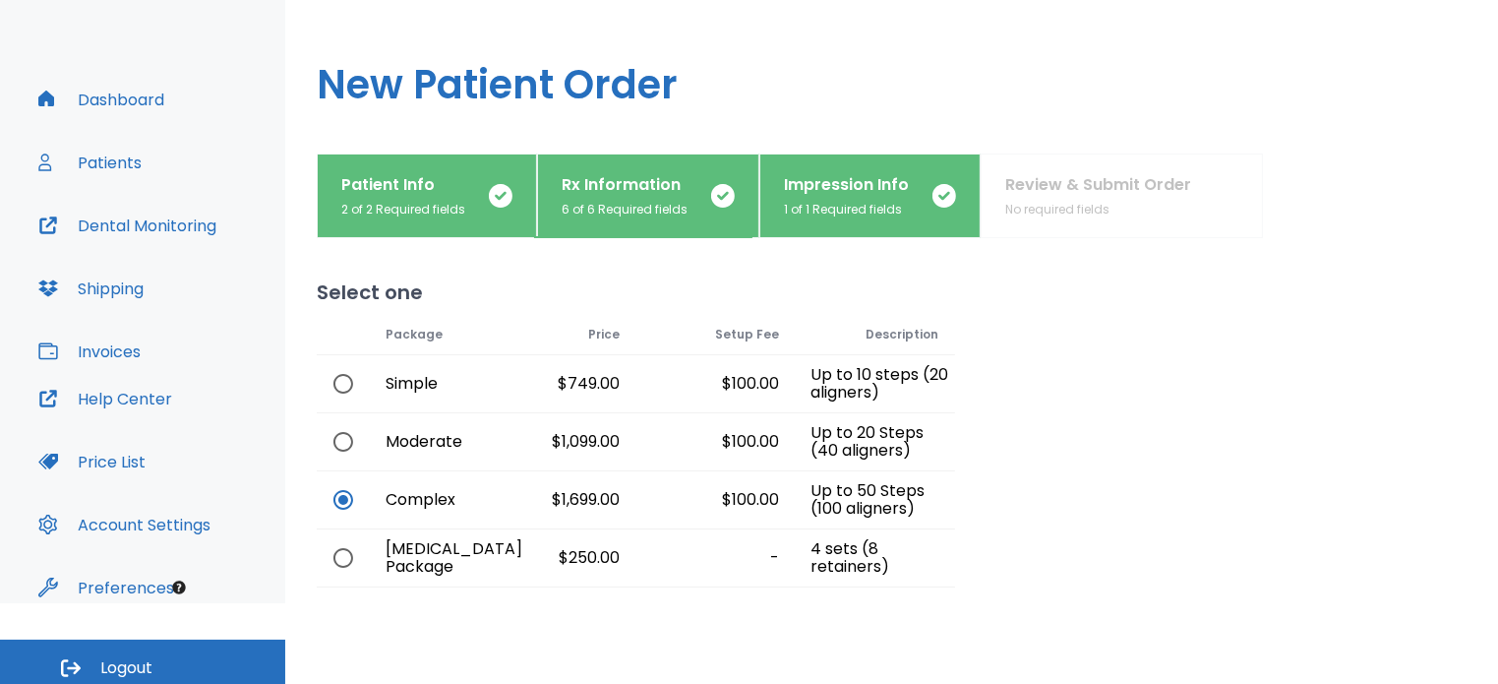
scroll to position [205, 0]
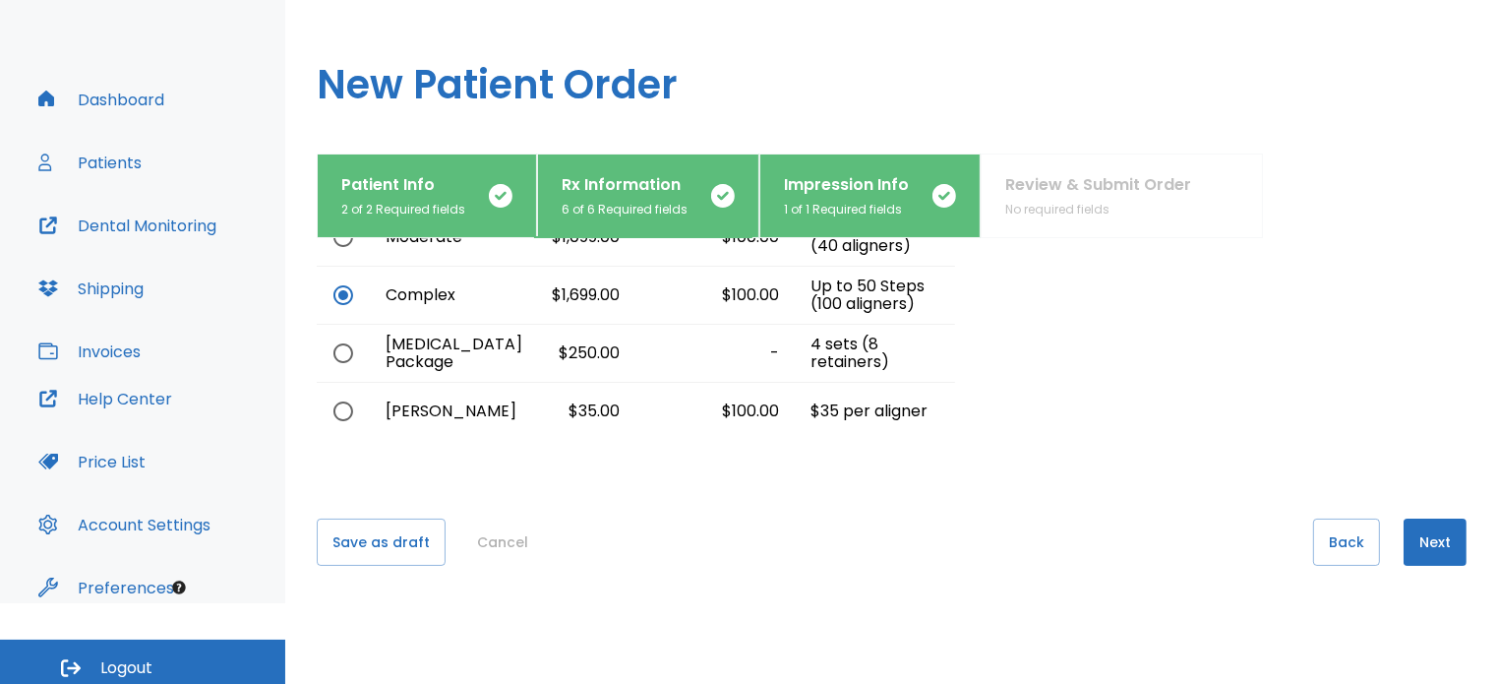
click at [1409, 525] on button "Next" at bounding box center [1435, 541] width 63 height 47
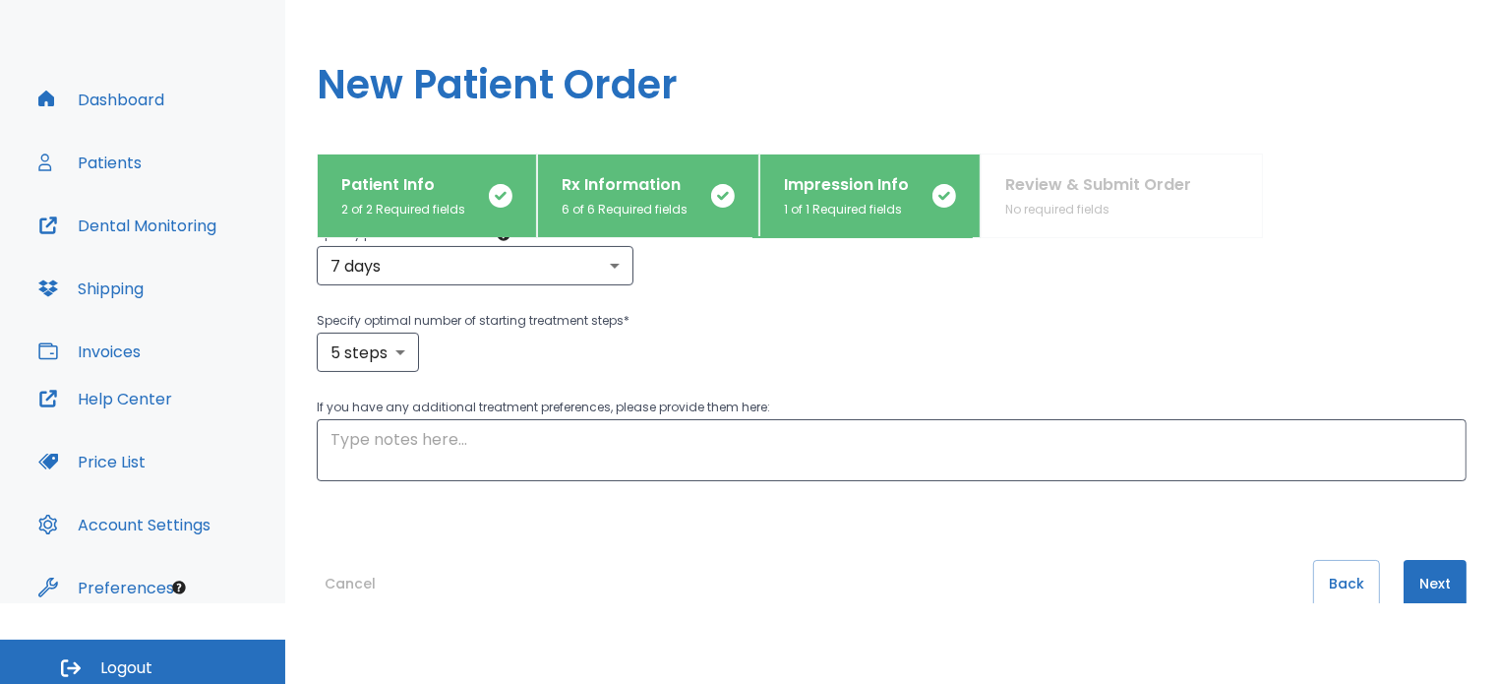
scroll to position [500, 0]
click at [1404, 581] on button "Next" at bounding box center [1435, 583] width 63 height 47
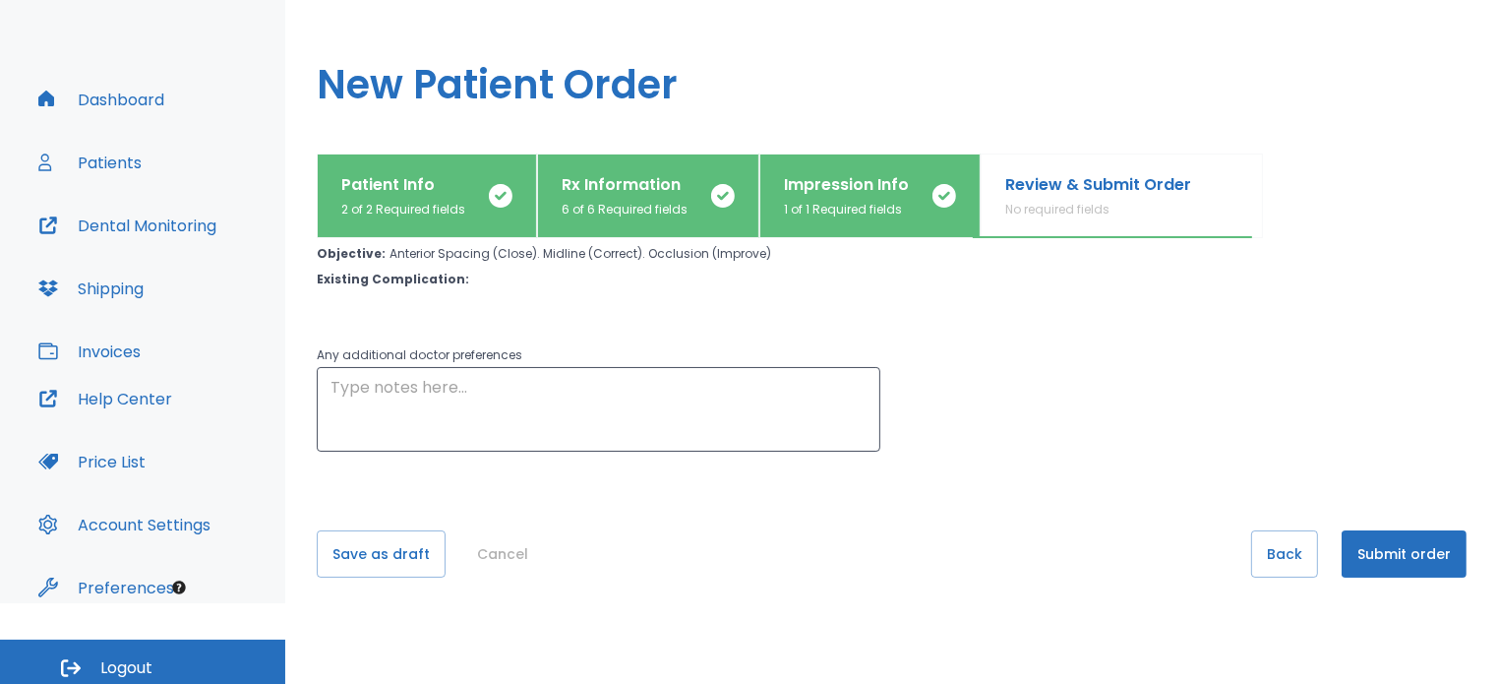
scroll to position [79, 0]
click at [1379, 551] on button "Submit order" at bounding box center [1404, 552] width 125 height 47
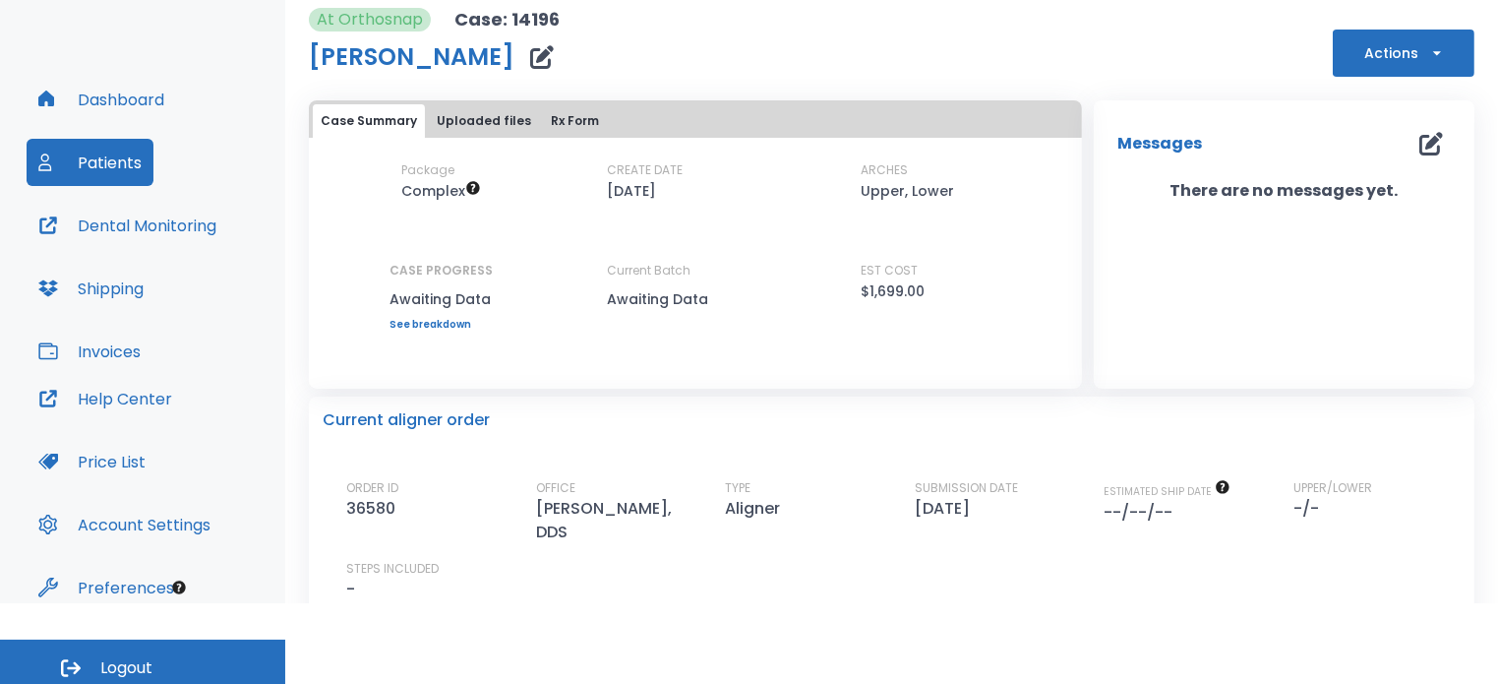
scroll to position [82, 0]
